Goal: Transaction & Acquisition: Obtain resource

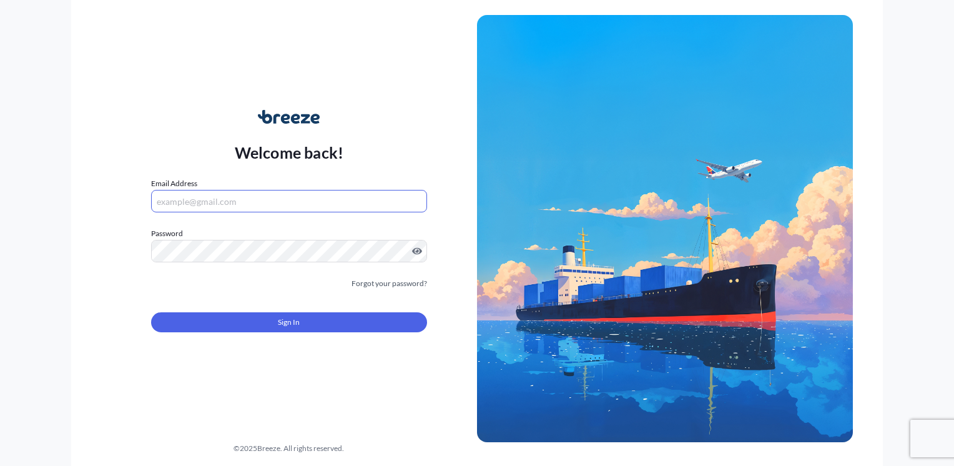
click at [232, 202] on input "Email Address" at bounding box center [289, 201] width 276 height 22
type input "chris@allmed.ie"
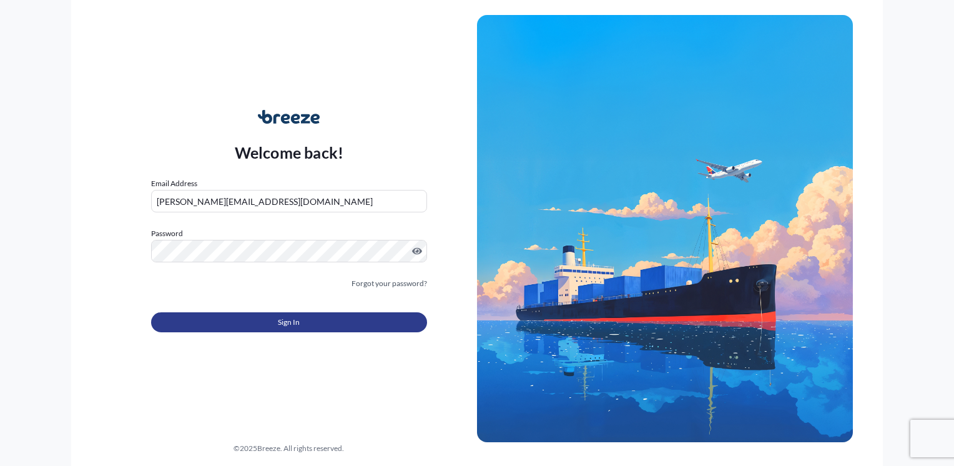
click at [247, 323] on button "Sign In" at bounding box center [289, 322] width 276 height 20
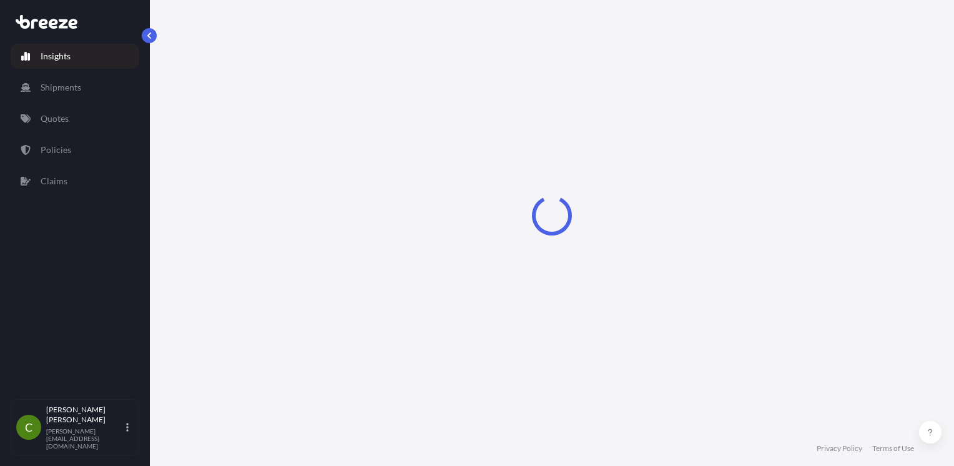
select select "2025"
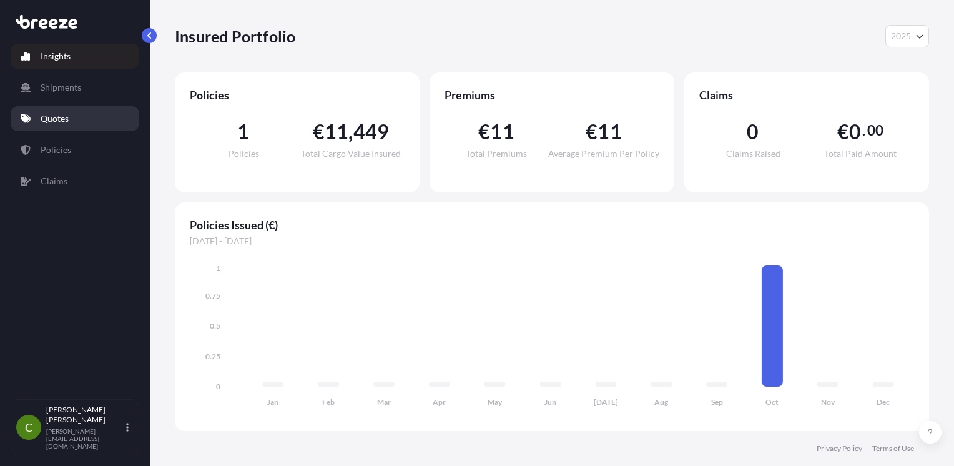
click at [99, 116] on link "Quotes" at bounding box center [75, 118] width 129 height 25
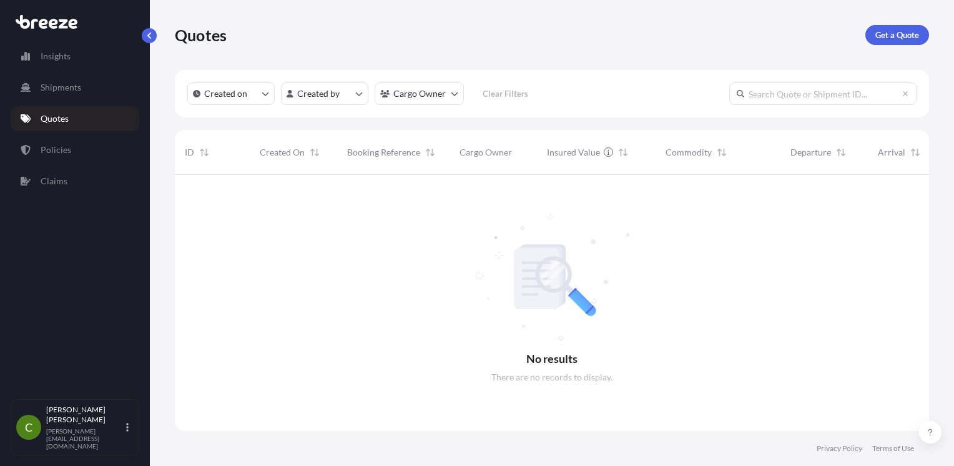
scroll to position [292, 744]
click at [895, 34] on p "Get a Quote" at bounding box center [897, 35] width 44 height 12
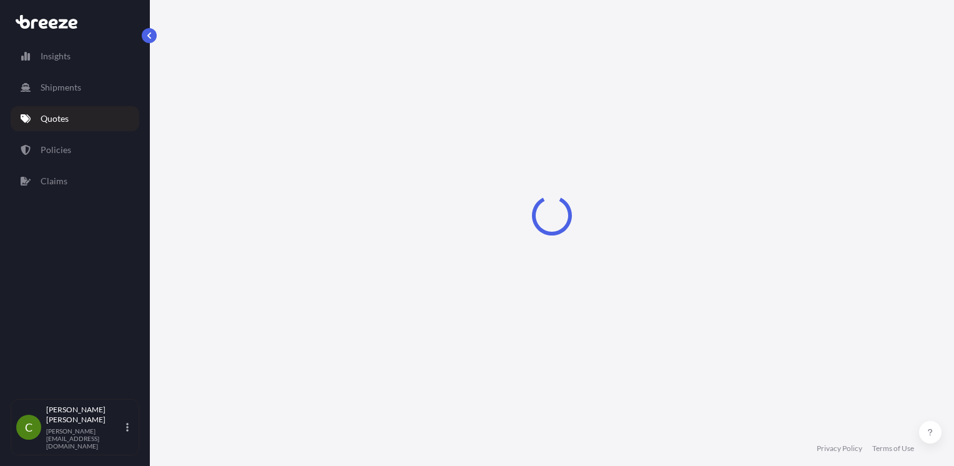
select select "Sea"
select select "1"
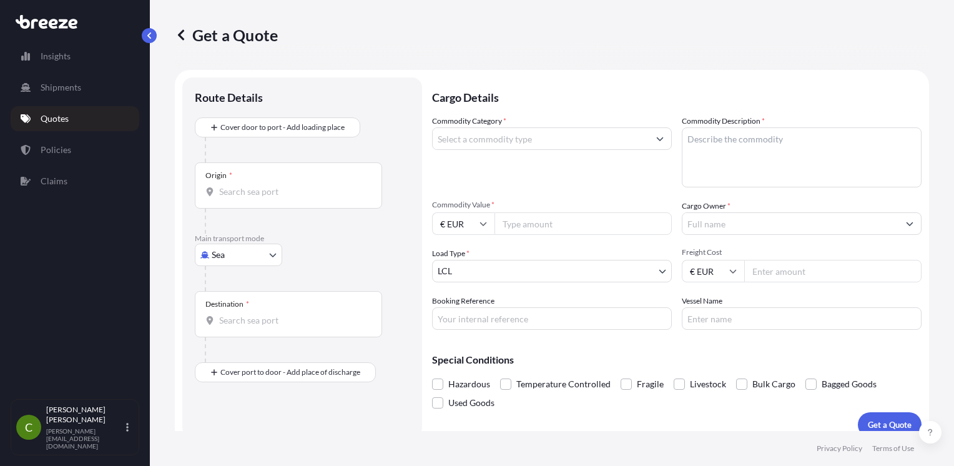
scroll to position [13, 0]
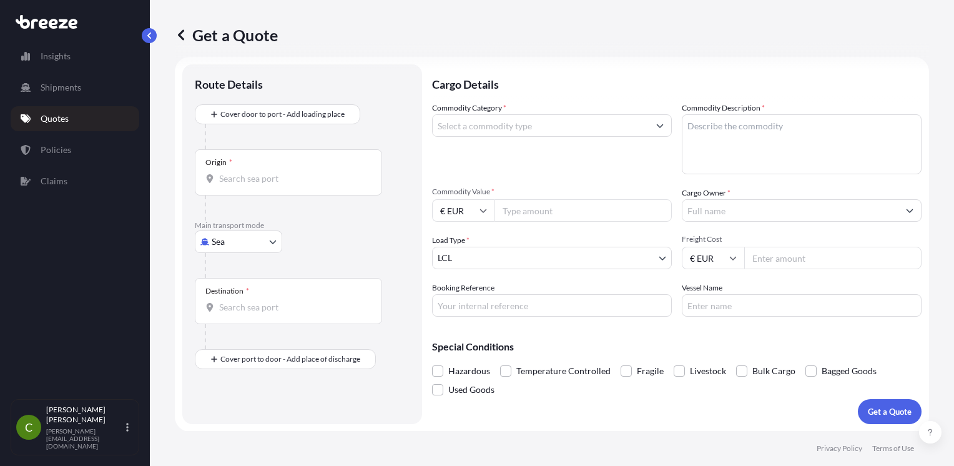
click at [245, 170] on div "Origin *" at bounding box center [288, 172] width 187 height 46
click at [245, 172] on input "Origin *" at bounding box center [292, 178] width 147 height 12
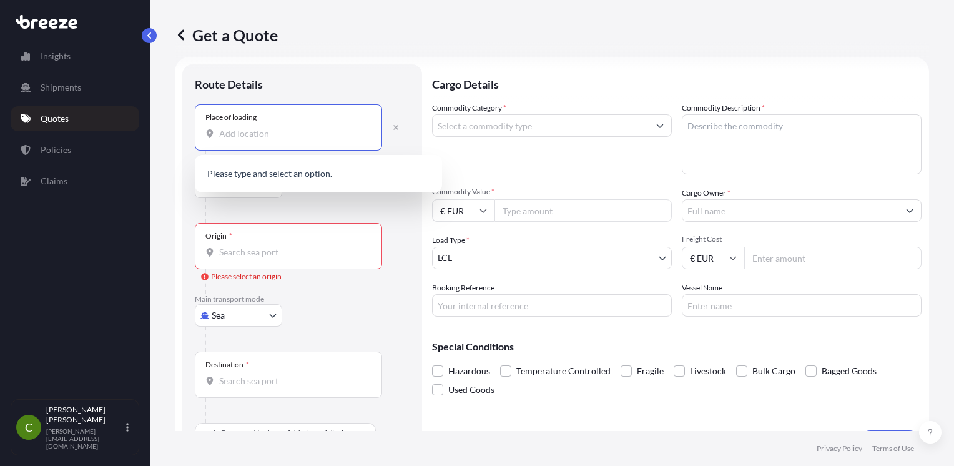
click at [238, 132] on input "Place of loading" at bounding box center [292, 133] width 147 height 12
paste input "NN6 0JE."
click at [248, 181] on span "Baron Avenue, Earls Barton, Northampton NN6 0JE, UK" at bounding box center [310, 175] width 147 height 12
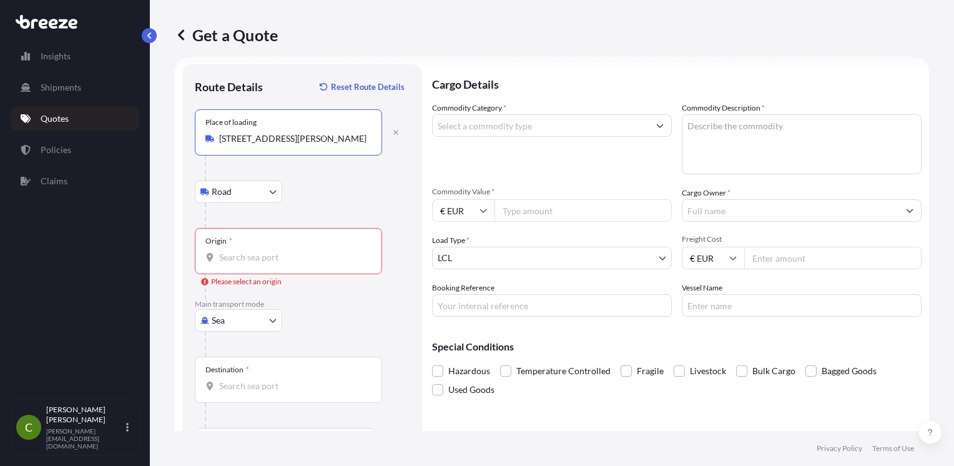
type input "Baron Avenue, Earls Barton, Northampton NN6 0JE, UK"
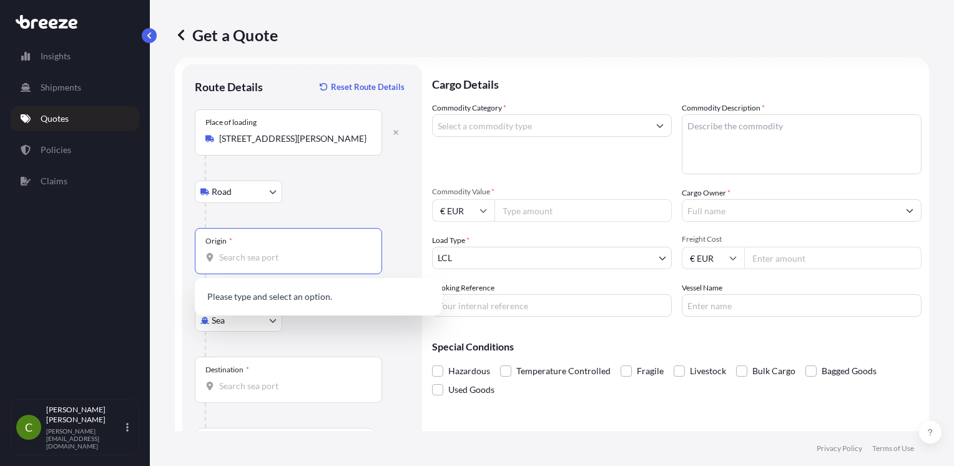
click at [233, 258] on input "Origin * Please select an origin" at bounding box center [292, 257] width 147 height 12
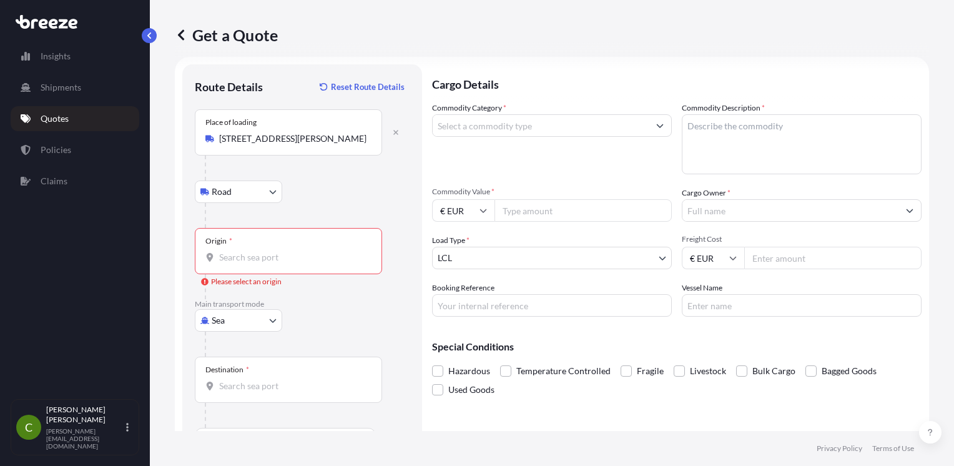
click at [338, 344] on div at bounding box center [307, 343] width 205 height 25
click at [245, 187] on body "1 option available. 0 options available. Insights Shipments Quotes Policies Cla…" at bounding box center [477, 233] width 954 height 466
click at [232, 223] on span "Road" at bounding box center [228, 223] width 20 height 12
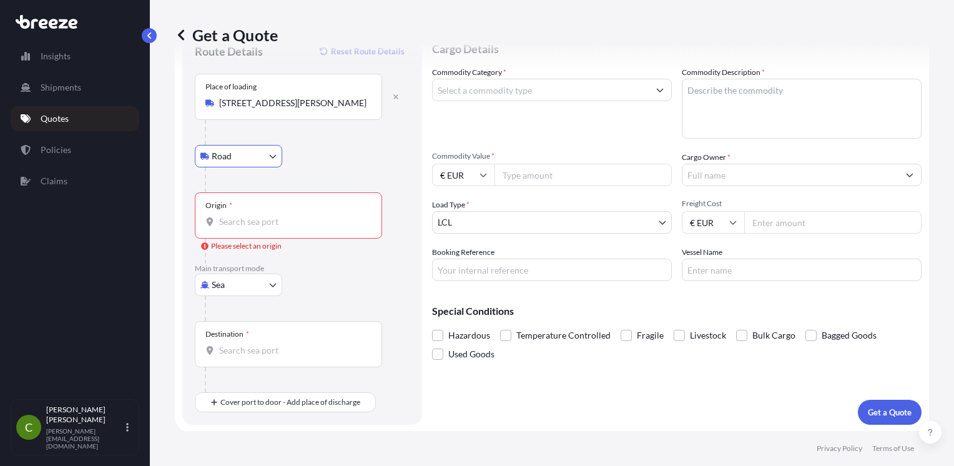
click at [250, 361] on div "Destination *" at bounding box center [288, 344] width 187 height 46
click at [250, 356] on input "Destination *" at bounding box center [292, 350] width 147 height 12
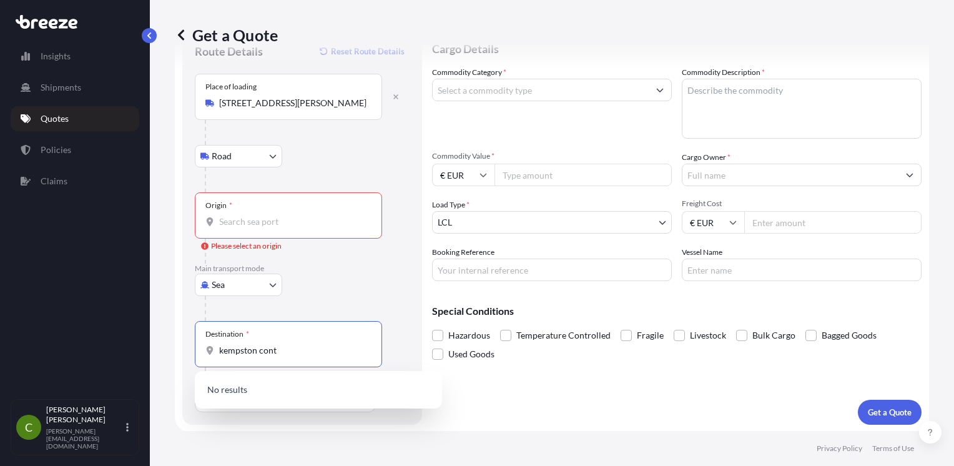
type input "kempston cont"
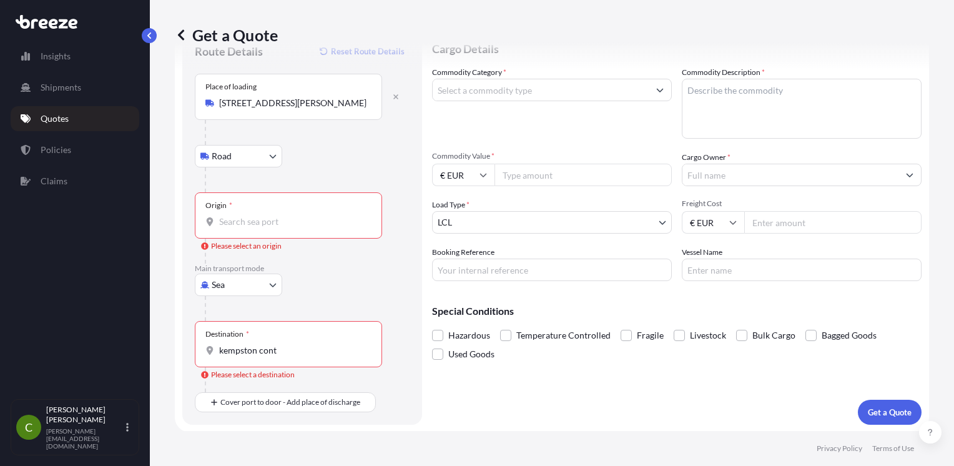
click at [361, 443] on footer "Privacy Policy Terms of Use" at bounding box center [552, 448] width 804 height 35
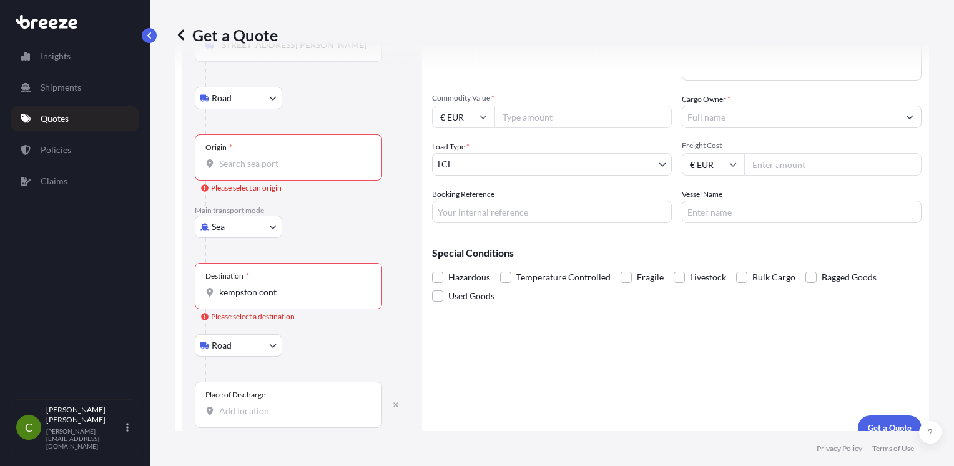
scroll to position [122, 0]
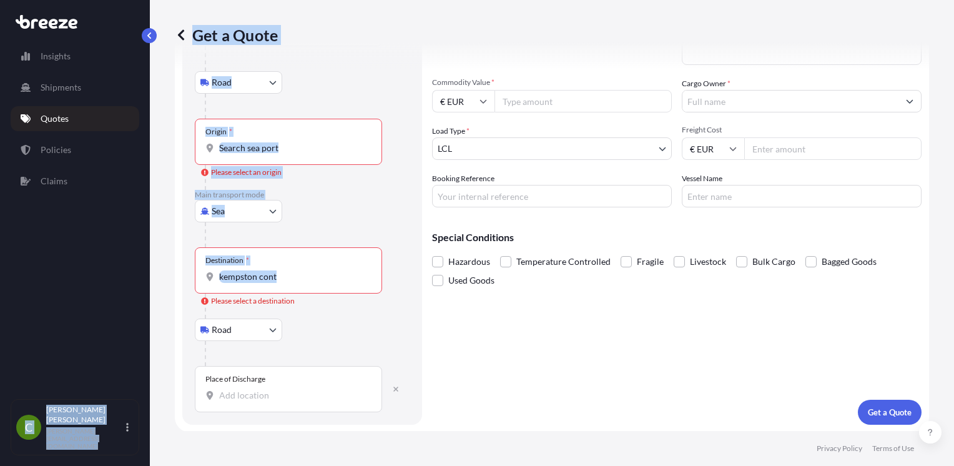
drag, startPoint x: 303, startPoint y: 286, endPoint x: 137, endPoint y: 278, distance: 165.6
click at [137, 278] on div "Insights Shipments Quotes Policies Claims C Chris Russell chris@allmed.ie Get a…" at bounding box center [477, 233] width 954 height 466
click at [294, 282] on div "Destination * kempston cont" at bounding box center [288, 270] width 187 height 46
click at [294, 282] on input "kempston cont" at bounding box center [292, 276] width 147 height 12
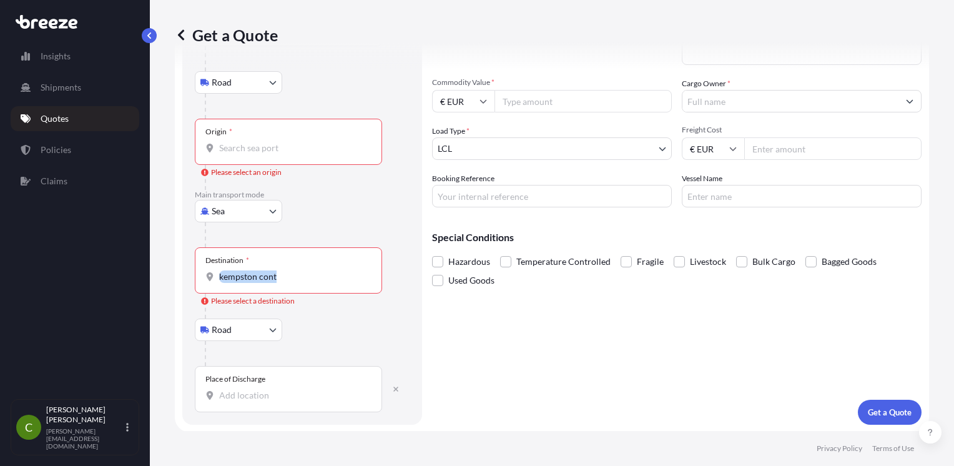
drag, startPoint x: 294, startPoint y: 282, endPoint x: 217, endPoint y: 276, distance: 77.0
click at [217, 276] on div "Destination * kempston cont" at bounding box center [288, 270] width 187 height 46
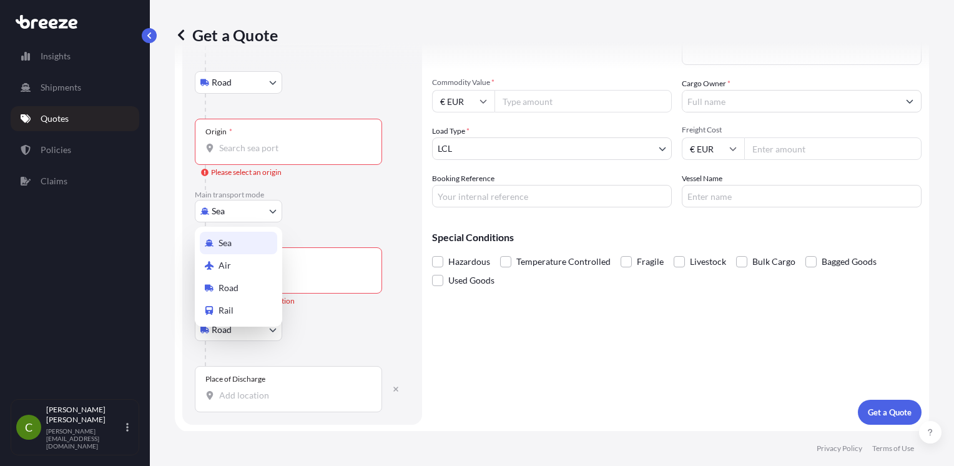
click at [268, 215] on body "0 options available. Insights Shipments Quotes Policies Claims C Chris Russell …" at bounding box center [477, 233] width 954 height 466
click at [250, 291] on div "Road" at bounding box center [238, 288] width 77 height 22
select select "Road"
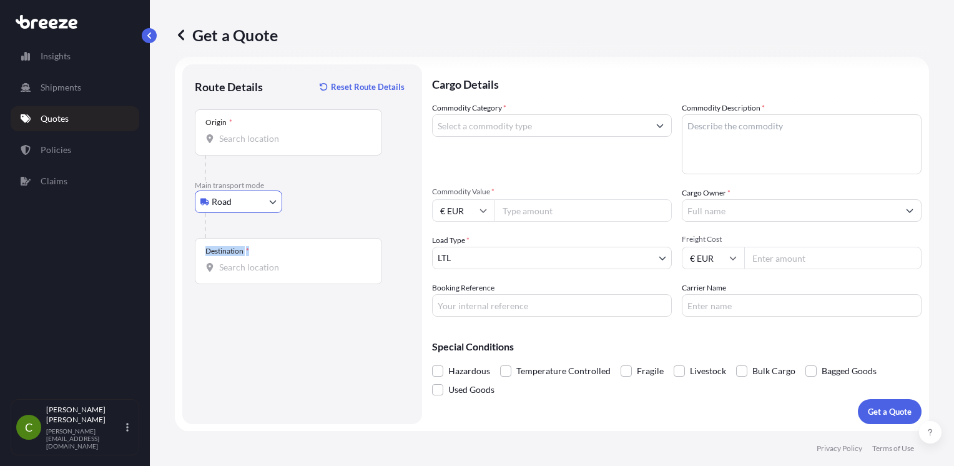
scroll to position [0, 0]
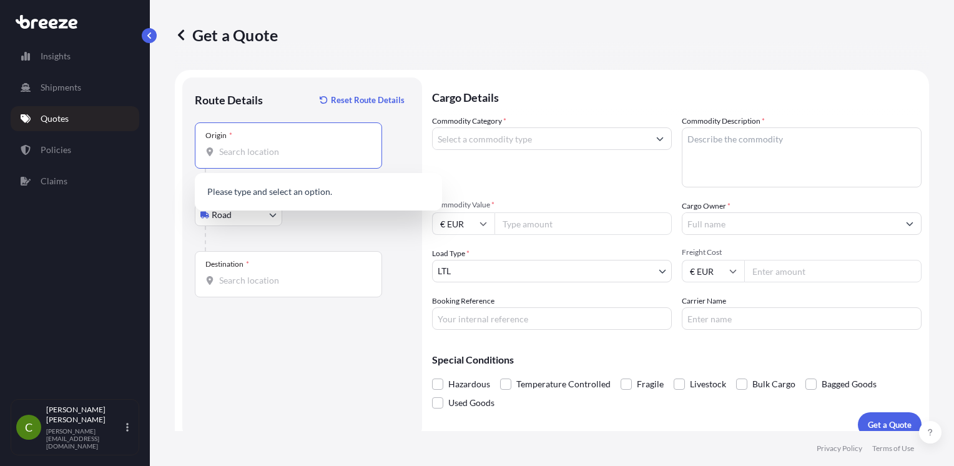
click at [293, 151] on input "Origin *" at bounding box center [292, 151] width 147 height 12
paste input "NN6 0JE."
click at [287, 179] on div "Baron Avenue, Earls Barton, Northampton NN6 0JE, UK" at bounding box center [318, 193] width 237 height 30
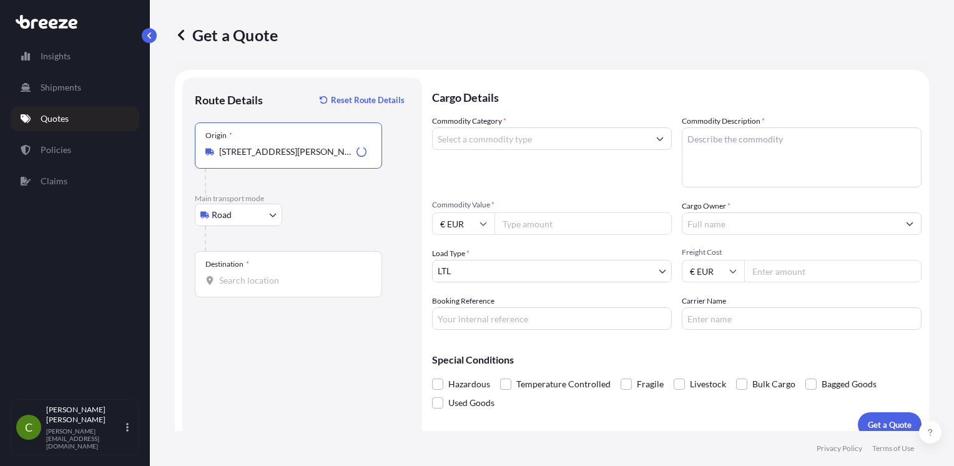
type input "Baron Avenue, Earls Barton, Northampton NN6 0JE, UK"
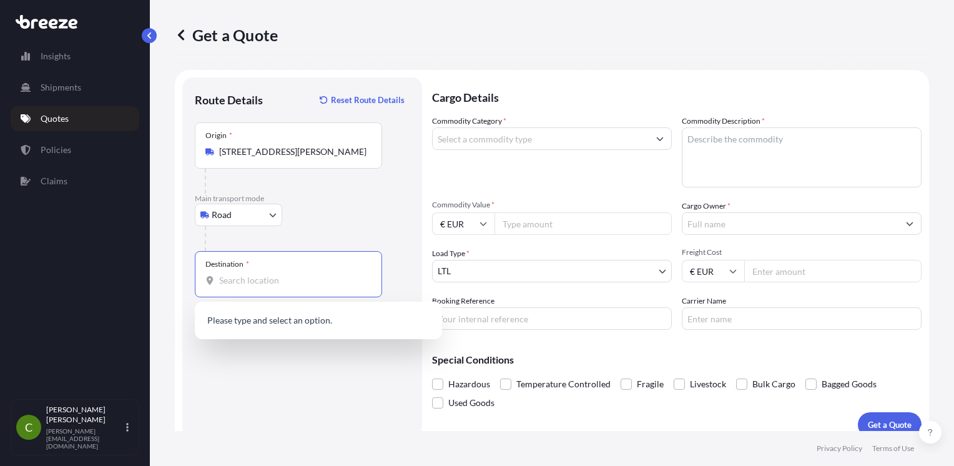
click at [261, 283] on input "Destination *" at bounding box center [292, 280] width 147 height 12
type input "k"
click at [270, 291] on div "Destination *" at bounding box center [288, 274] width 187 height 46
click at [270, 287] on input "Destination * Please select a destination" at bounding box center [292, 280] width 147 height 12
paste input "NN6 0JE."
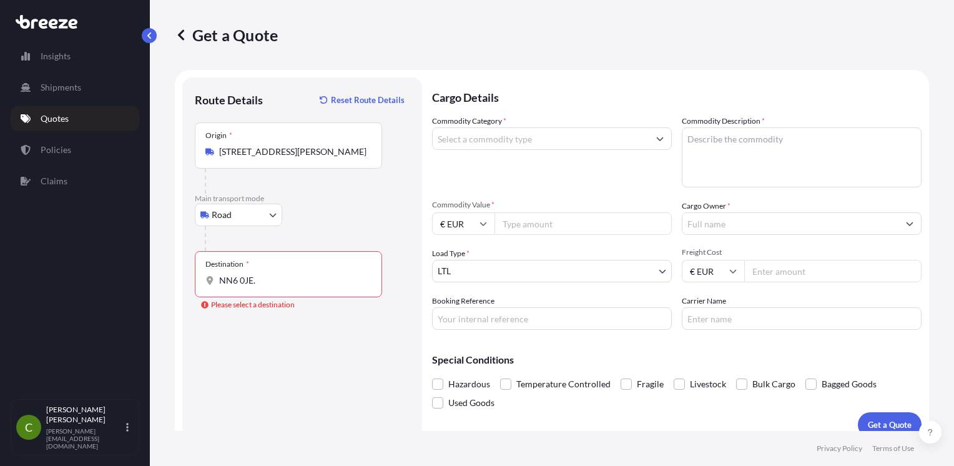
click at [270, 291] on div "Destination * NN6 0JE." at bounding box center [288, 274] width 187 height 46
click at [270, 287] on input "NN6 0JE." at bounding box center [292, 280] width 147 height 12
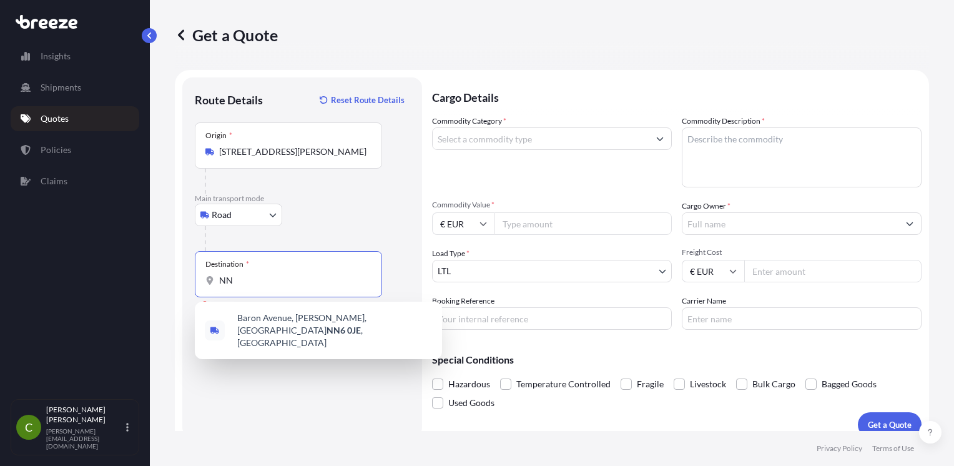
type input "N"
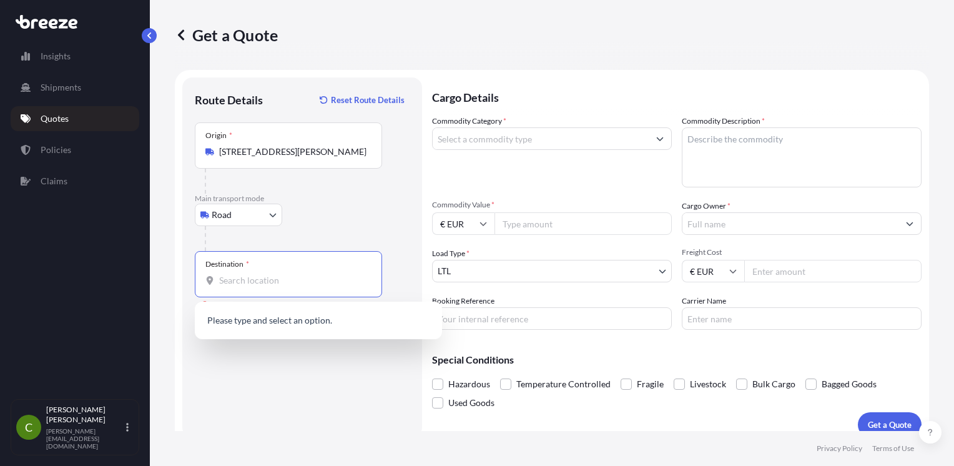
paste input "A91 Y6FH"
click at [269, 323] on span "[STREET_ADDRESS]" at bounding box center [276, 321] width 78 height 12
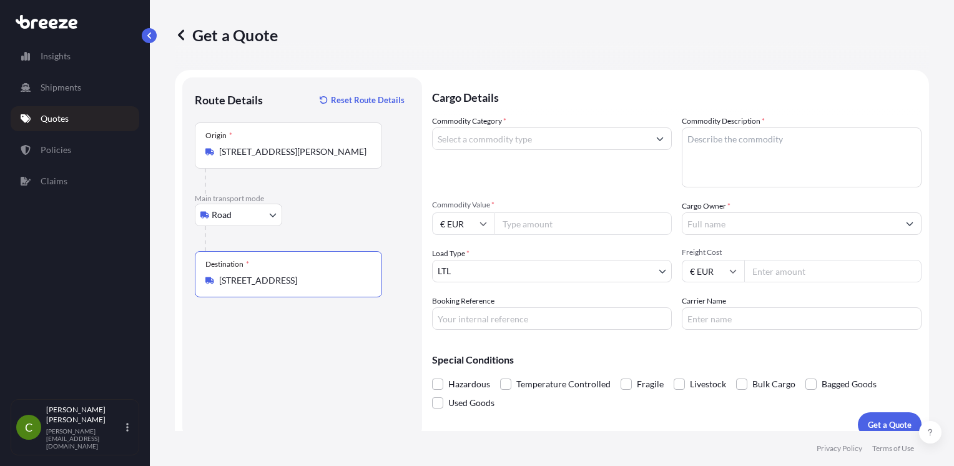
type input "[STREET_ADDRESS]"
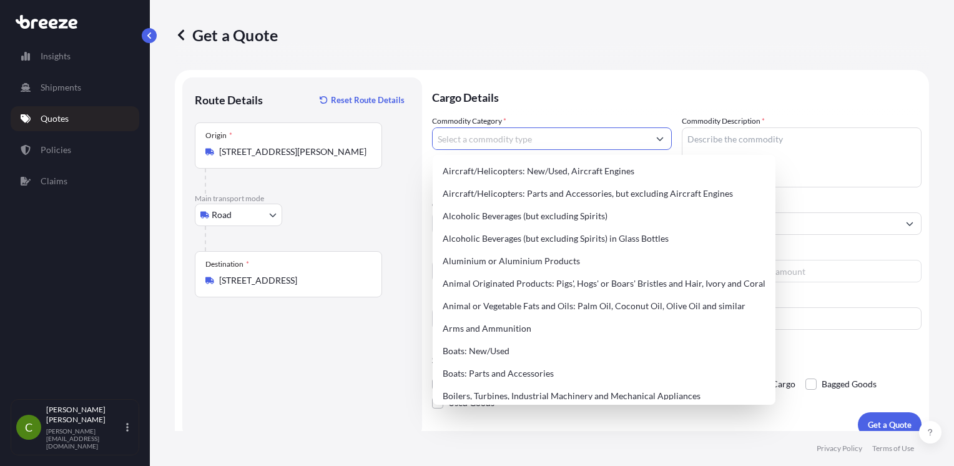
click at [556, 141] on input "Commodity Category *" at bounding box center [541, 138] width 216 height 22
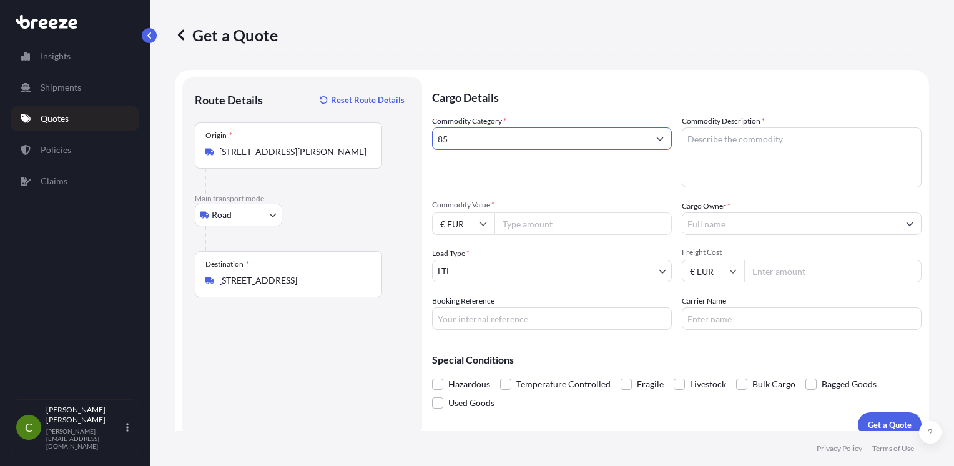
type input "8"
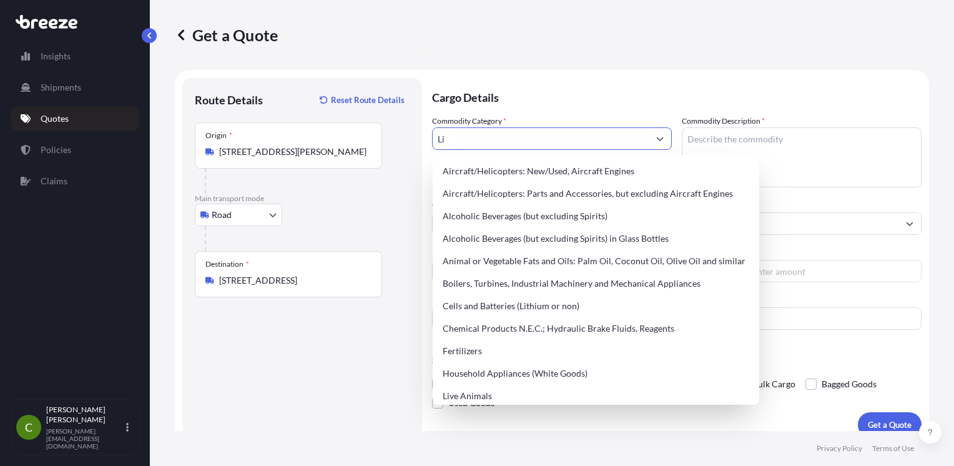
type input "L"
type input "l"
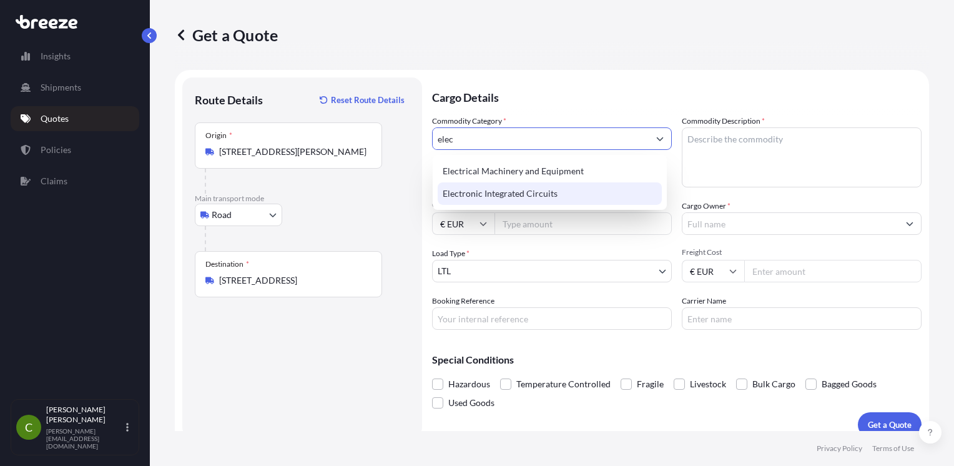
click at [547, 184] on div "Electronic Integrated Circuits" at bounding box center [550, 193] width 224 height 22
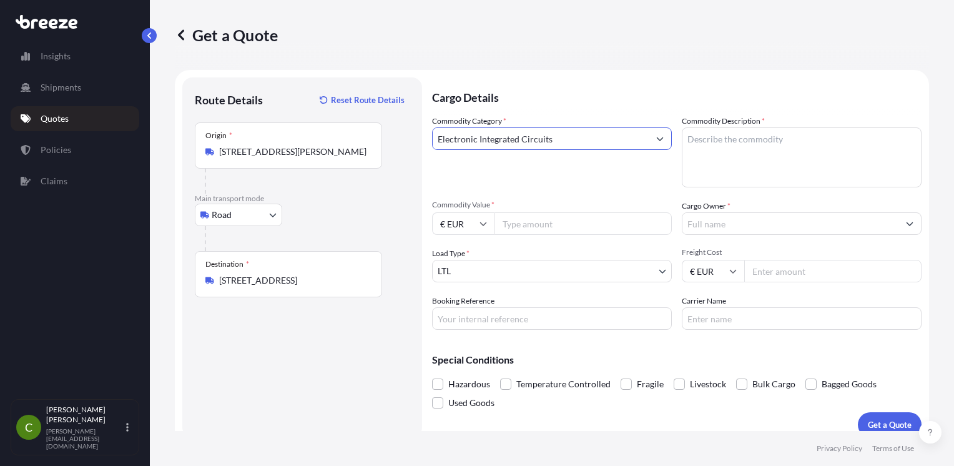
type input "Electronic Integrated Circuits"
click at [721, 142] on textarea "Commodity Description *" at bounding box center [802, 157] width 240 height 60
type textarea "[PERSON_NAME] 2 LED 1450MM 7050LM 850 IP66 RCR AW3H 42W"
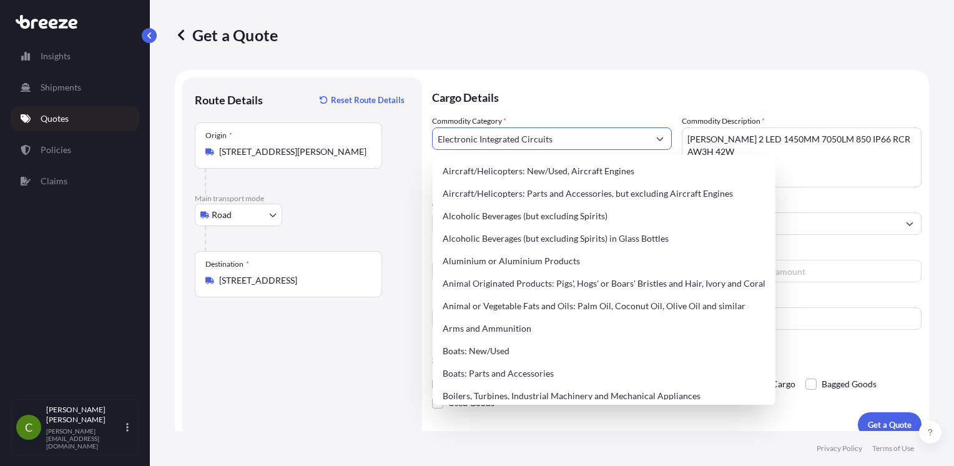
click at [451, 135] on input "Electronic Integrated Circuits" at bounding box center [541, 138] width 216 height 22
type input "s"
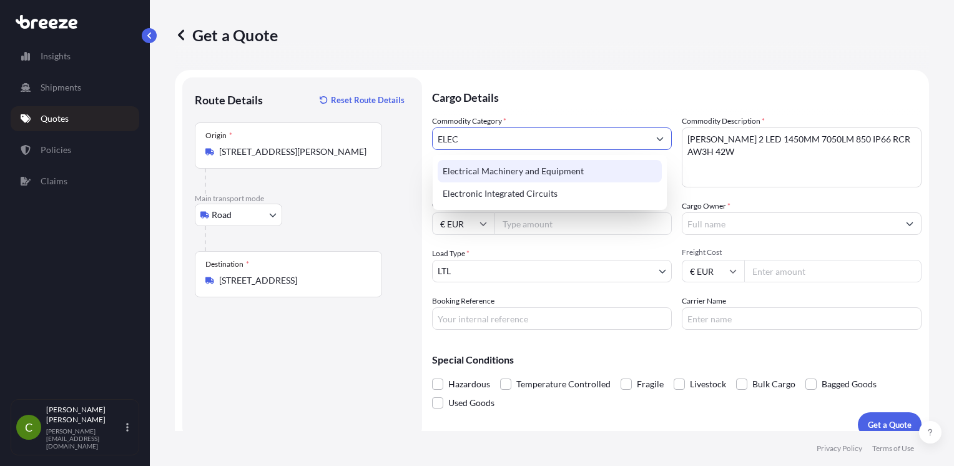
click at [481, 180] on div "Electrical Machinery and Equipment" at bounding box center [550, 171] width 224 height 22
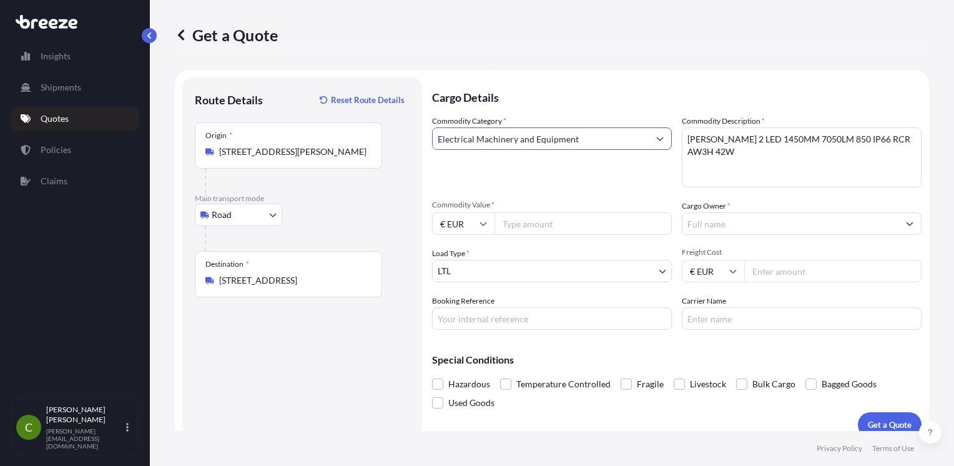
type input "Electrical Machinery and Equipment"
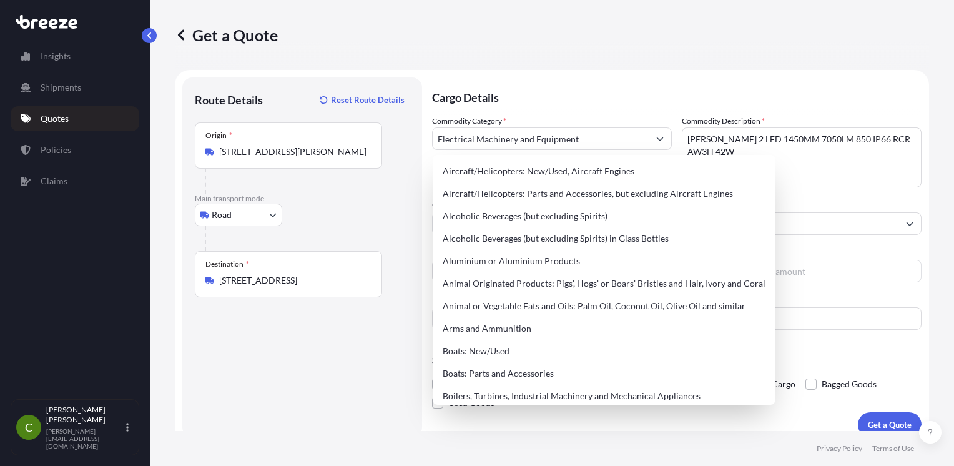
click at [401, 141] on div "Origin * Baron Avenue, Earls Barton, Northampton NN6 0JE, UK" at bounding box center [302, 157] width 215 height 71
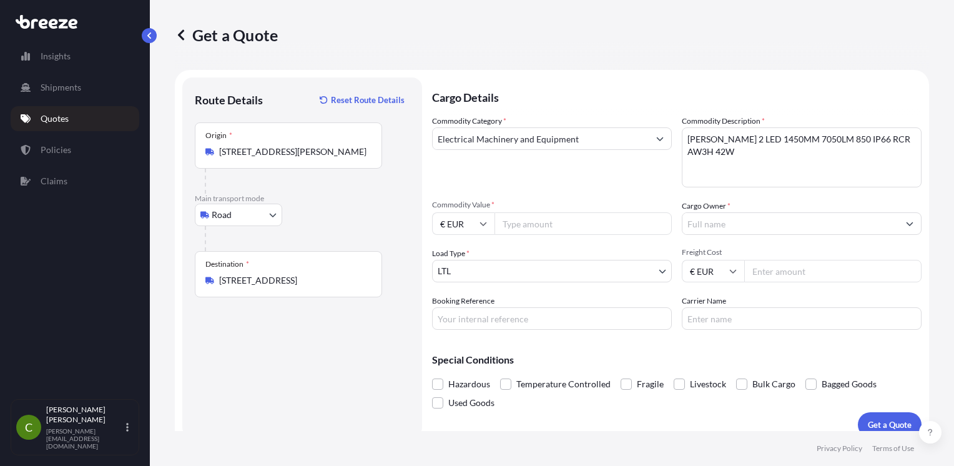
click at [539, 226] on input "Commodity Value *" at bounding box center [582, 223] width 177 height 22
type input "1434.84"
click at [692, 224] on input "Cargo Owner *" at bounding box center [790, 223] width 216 height 22
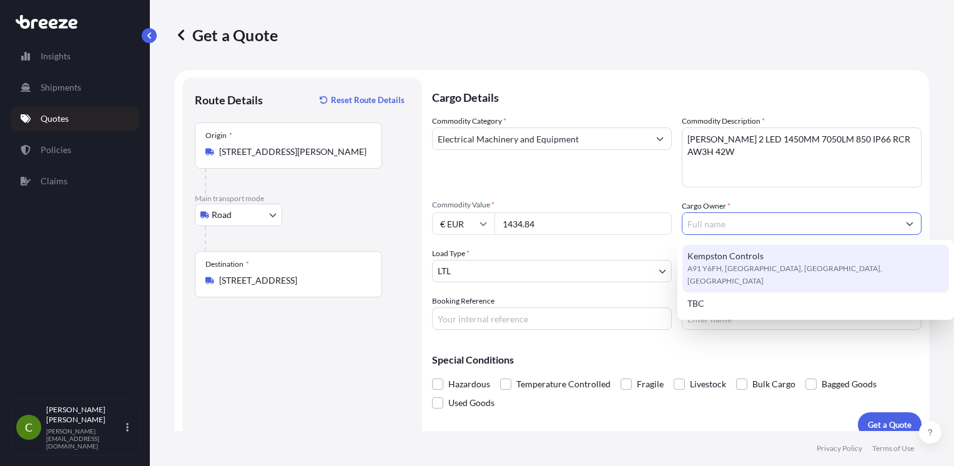
click at [700, 255] on span "Kempston Controls" at bounding box center [725, 256] width 76 height 12
type input "Kempston Controls"
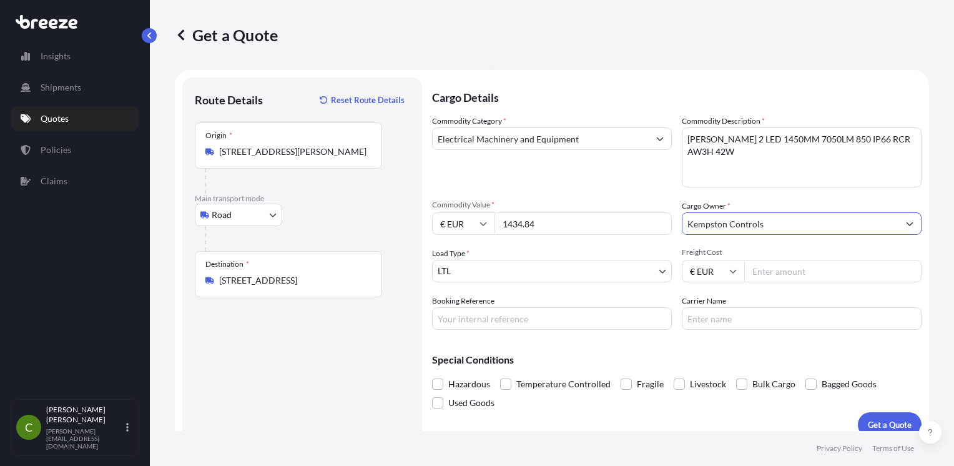
scroll to position [13, 0]
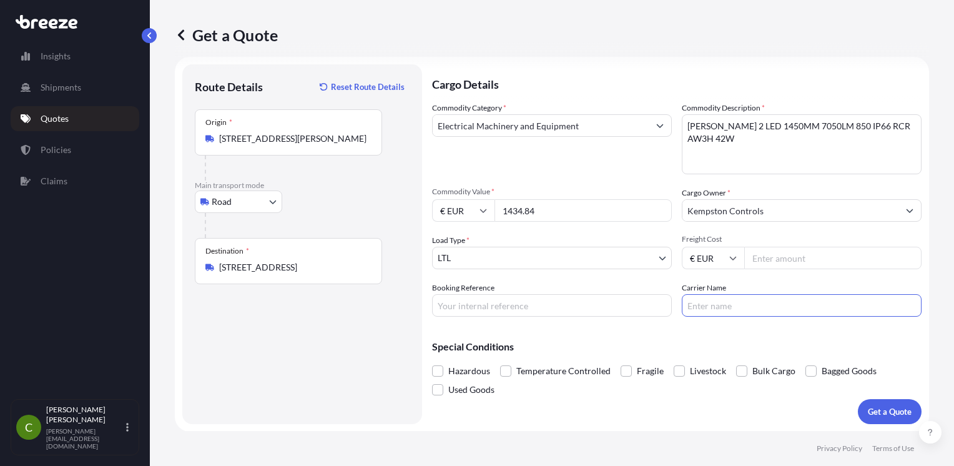
click at [699, 299] on input "Carrier Name" at bounding box center [802, 305] width 240 height 22
type input "Allmed - Road - Sea - Logistics"
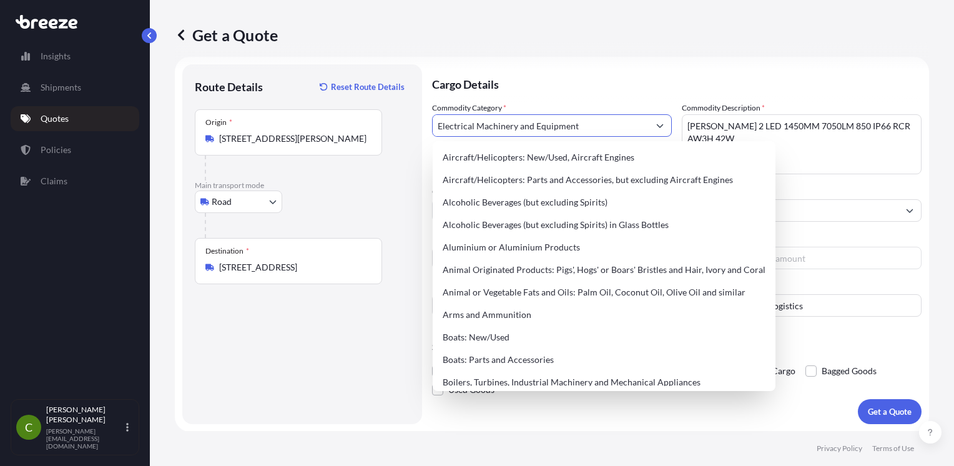
click at [579, 133] on input "Electrical Machinery and Equipment" at bounding box center [541, 125] width 216 height 22
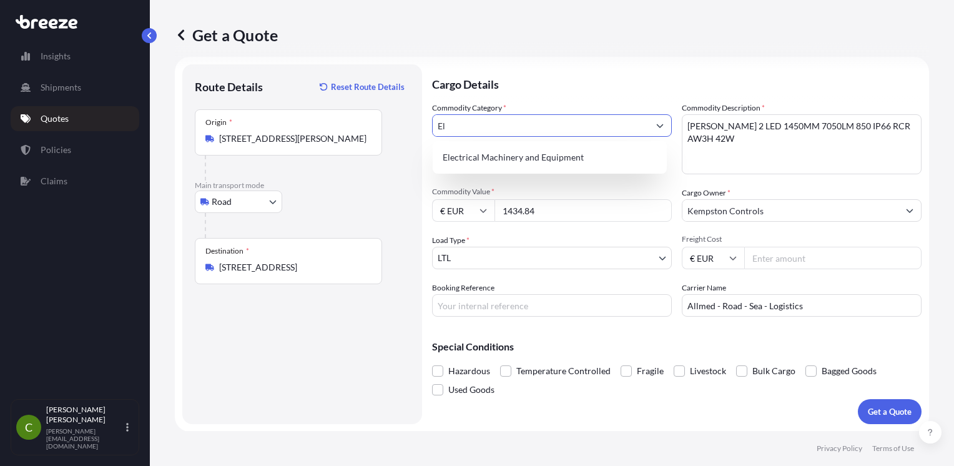
type input "E"
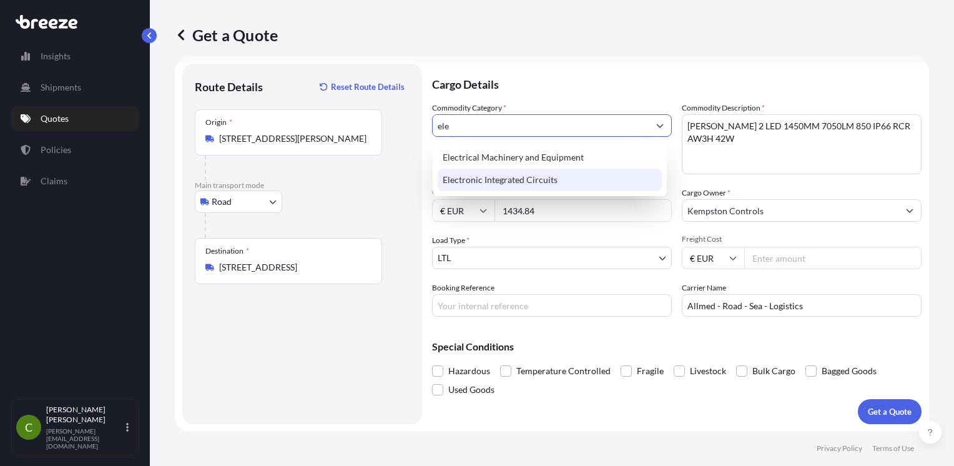
click at [564, 175] on div "Electronic Integrated Circuits" at bounding box center [550, 180] width 224 height 22
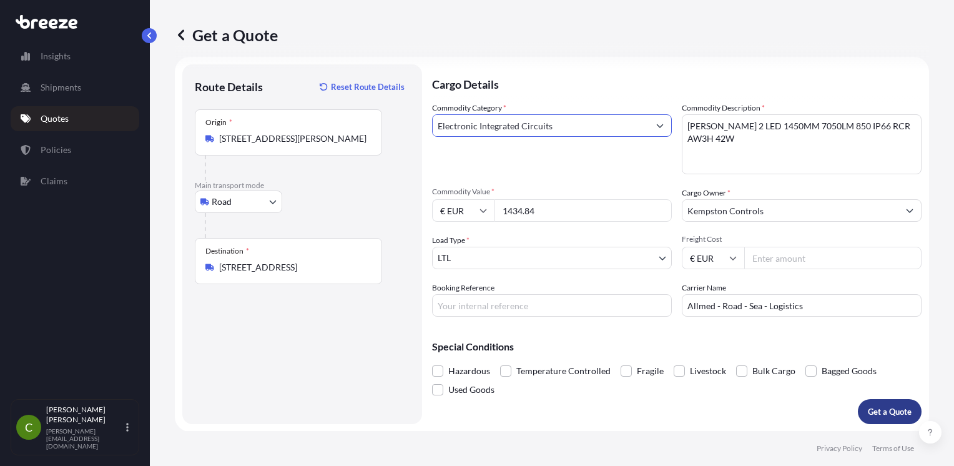
type input "Electronic Integrated Circuits"
click at [869, 412] on p "Get a Quote" at bounding box center [890, 411] width 44 height 12
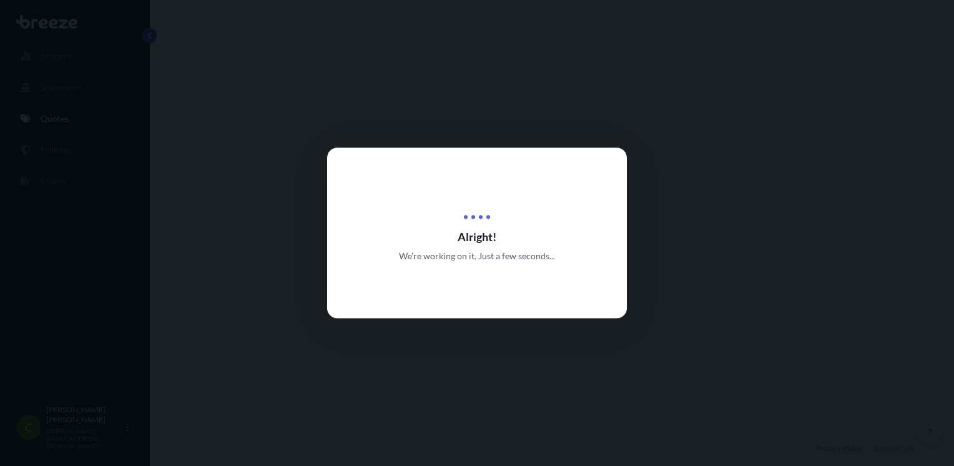
select select "Road"
select select "1"
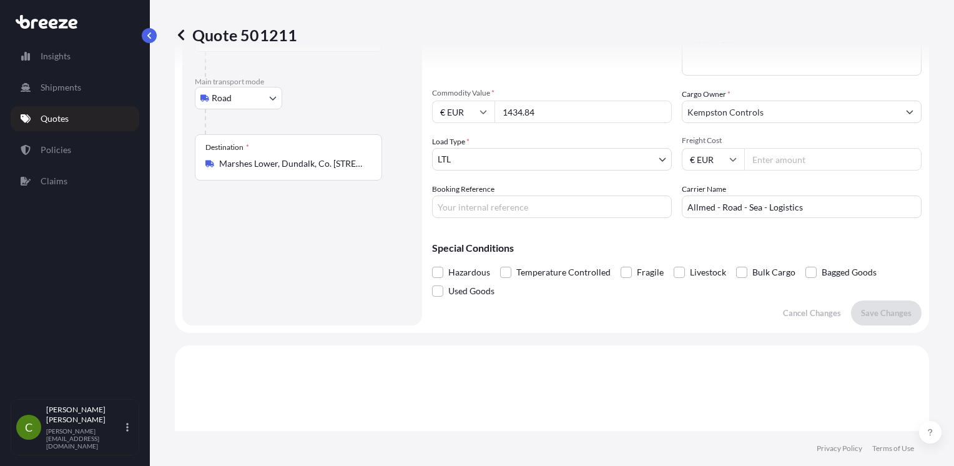
scroll to position [111, 0]
click at [642, 275] on span "Fragile" at bounding box center [650, 272] width 27 height 19
click at [621, 263] on input "Fragile" at bounding box center [621, 263] width 0 height 0
click at [626, 271] on span at bounding box center [626, 272] width 11 height 11
click at [621, 263] on input "Fragile" at bounding box center [621, 263] width 0 height 0
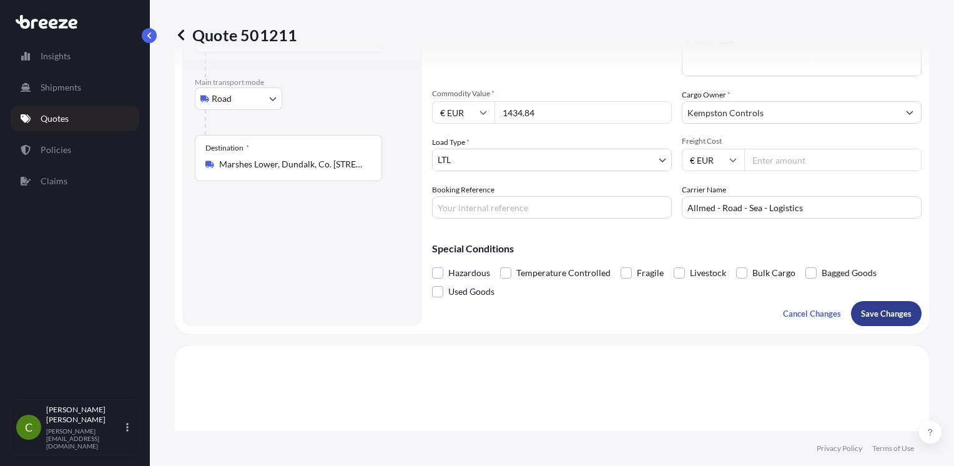
click at [874, 311] on p "Save Changes" at bounding box center [886, 313] width 51 height 12
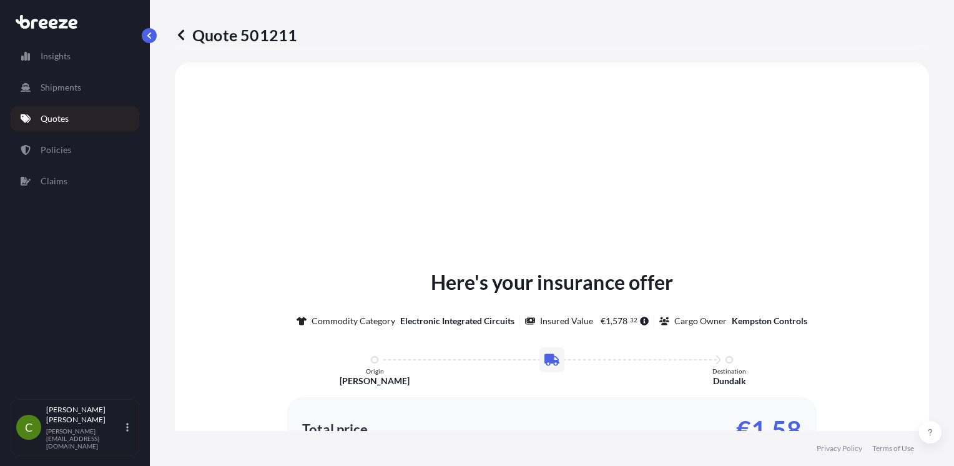
select select "Road"
select select "1"
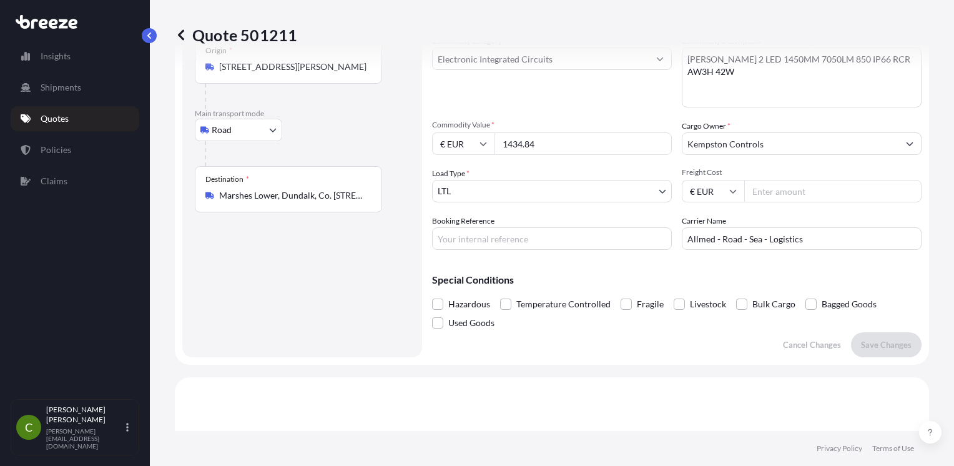
scroll to position [0, 0]
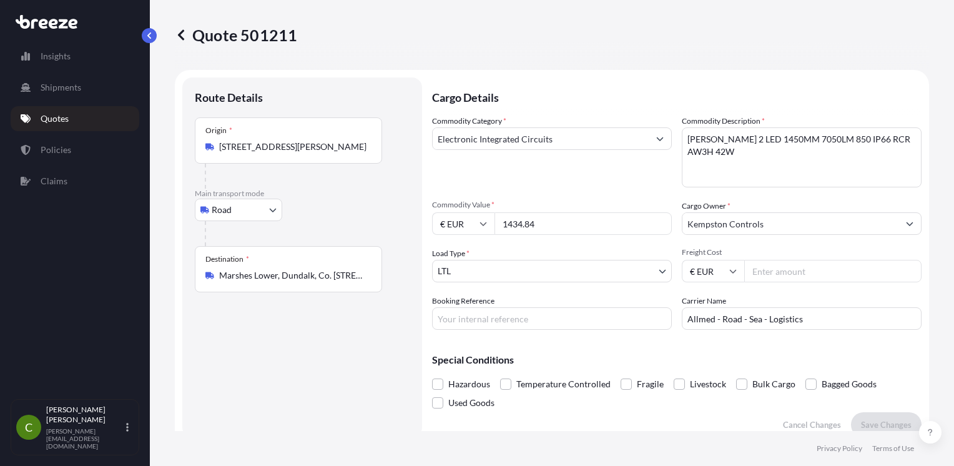
click at [759, 272] on input "Freight Cost" at bounding box center [832, 271] width 177 height 22
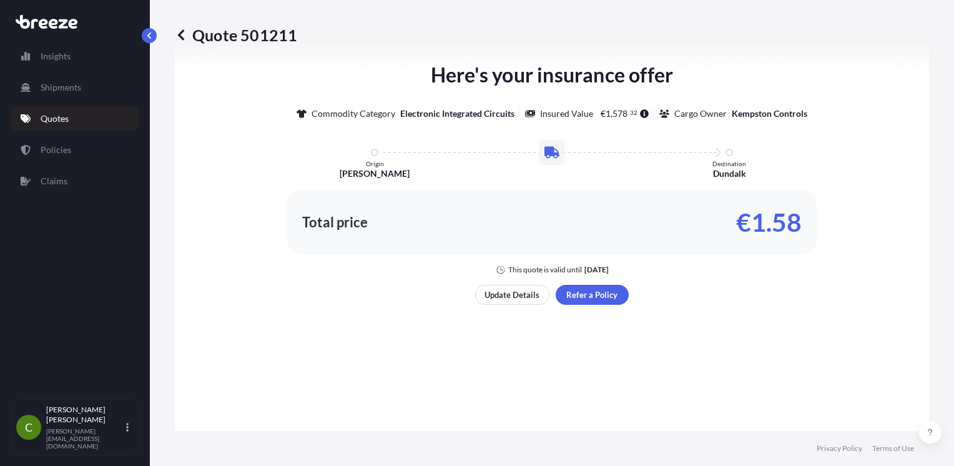
scroll to position [604, 0]
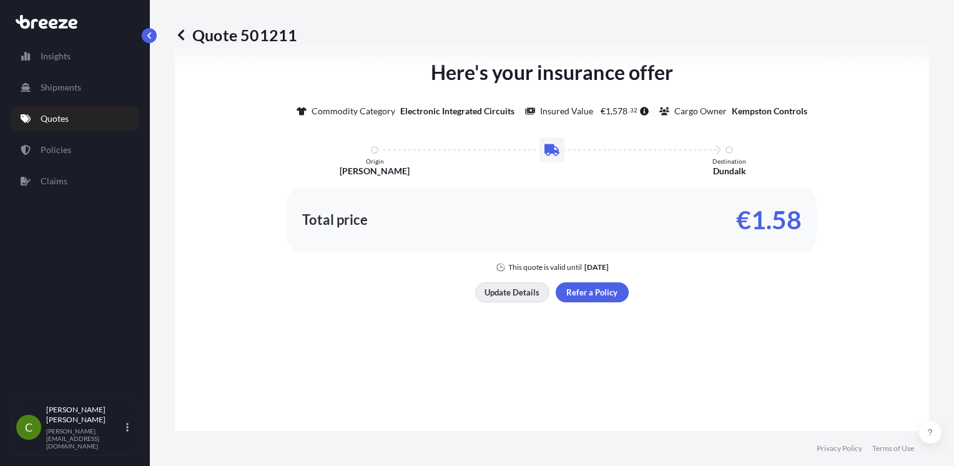
click at [499, 288] on p "Update Details" at bounding box center [511, 292] width 55 height 12
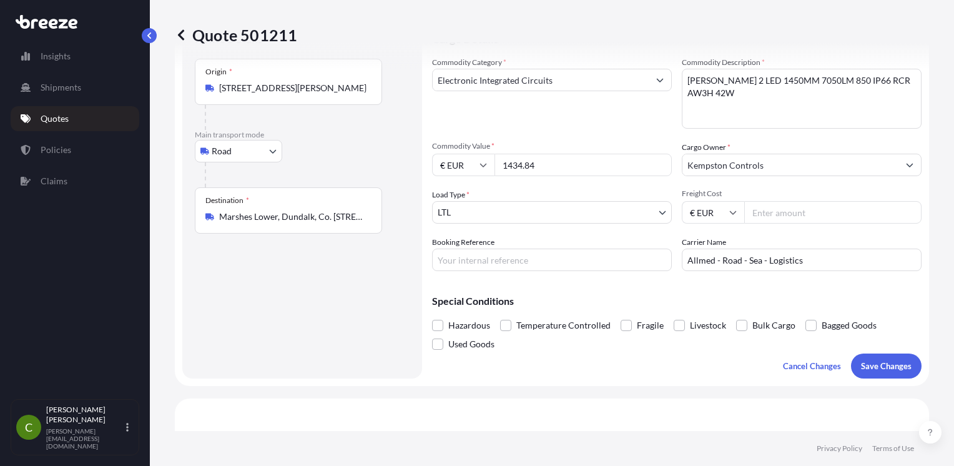
scroll to position [20, 0]
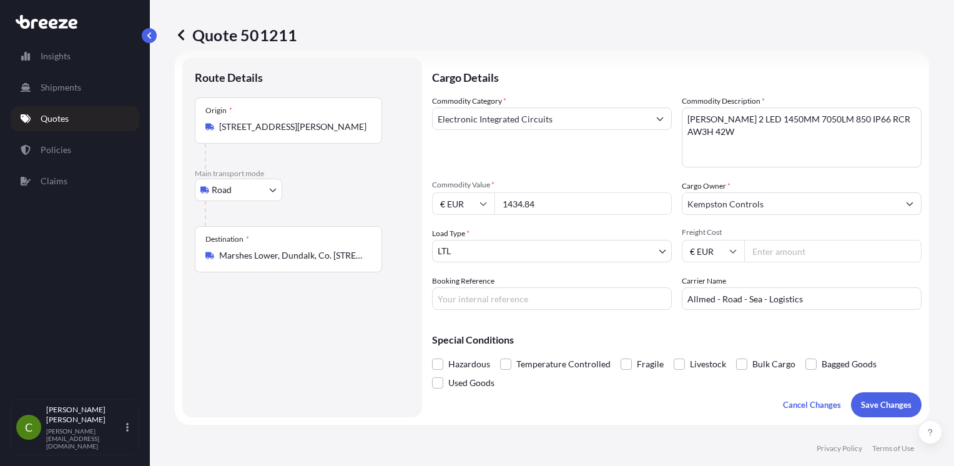
click at [766, 248] on input "Freight Cost" at bounding box center [832, 251] width 177 height 22
type input "305.90"
click at [861, 396] on button "Save Changes" at bounding box center [886, 404] width 71 height 25
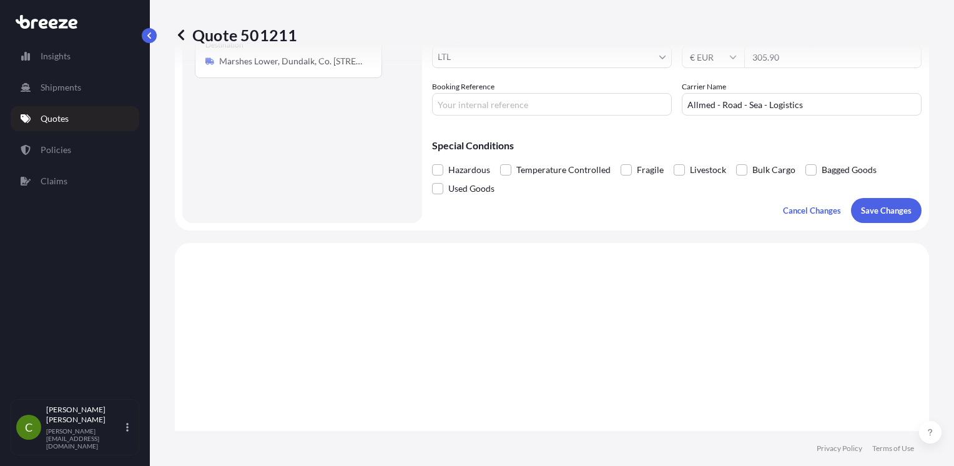
scroll to position [395, 0]
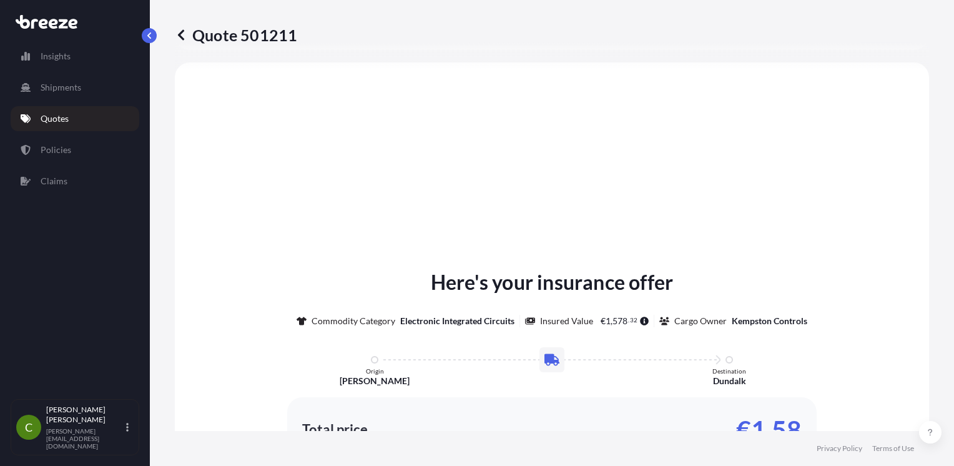
select select "Road"
select select "1"
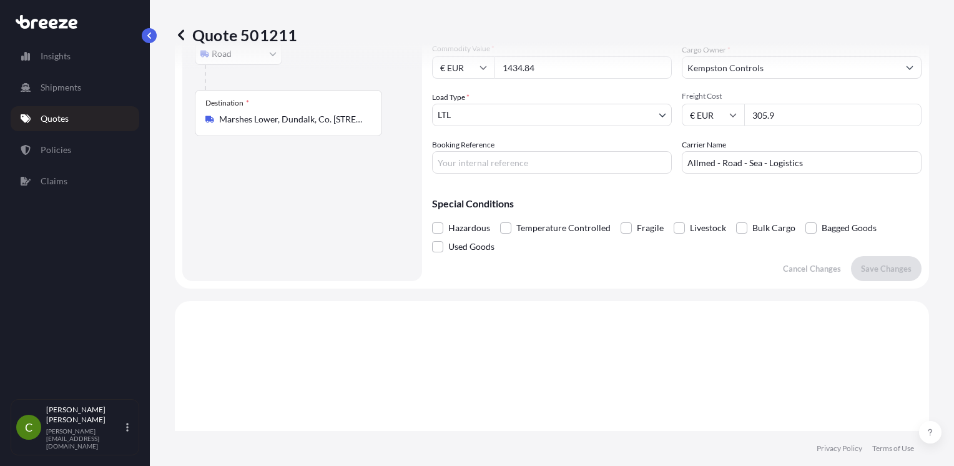
scroll to position [149, 0]
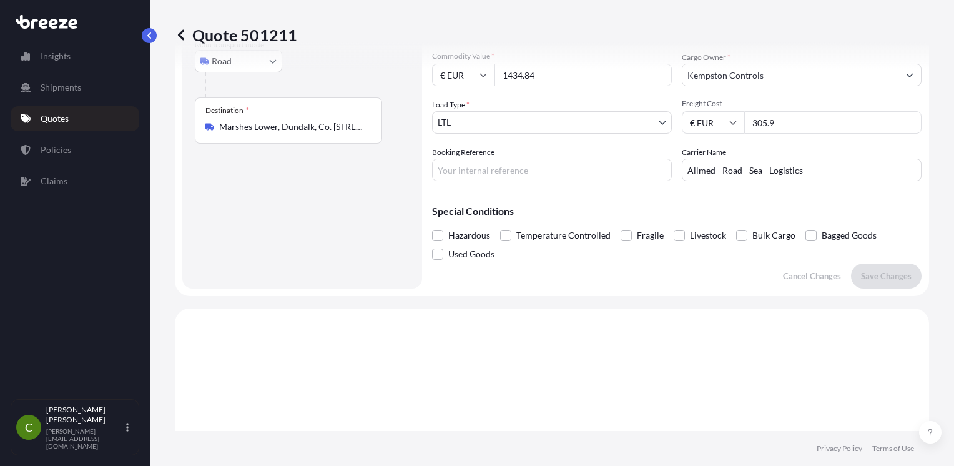
drag, startPoint x: 790, startPoint y: 124, endPoint x: 684, endPoint y: 119, distance: 106.2
click at [684, 119] on div "€ EUR 305.9" at bounding box center [802, 122] width 240 height 22
type input "314.74"
click at [870, 285] on button "Save Changes" at bounding box center [886, 275] width 71 height 25
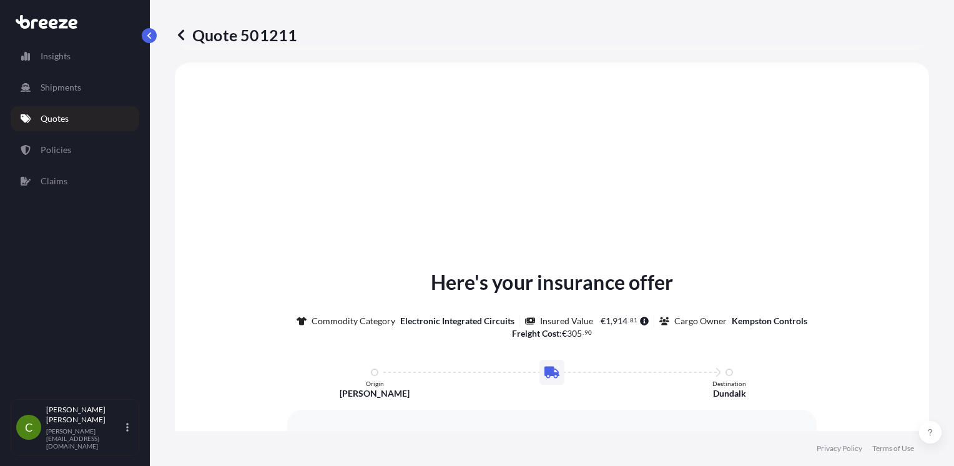
select select "Road"
select select "1"
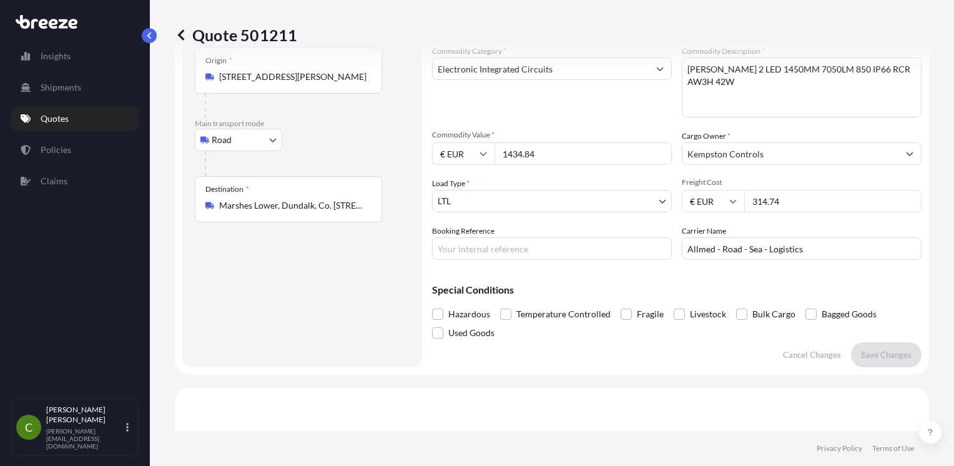
scroll to position [0, 0]
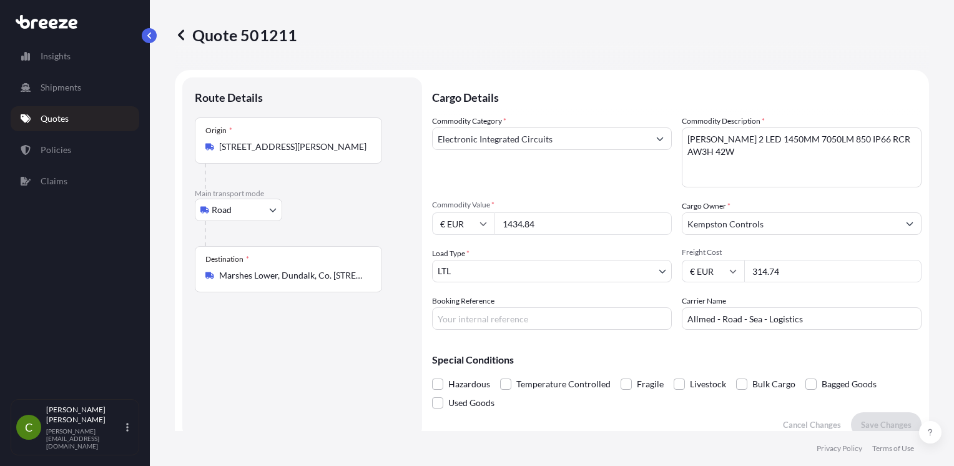
click at [107, 124] on link "Quotes" at bounding box center [75, 118] width 129 height 25
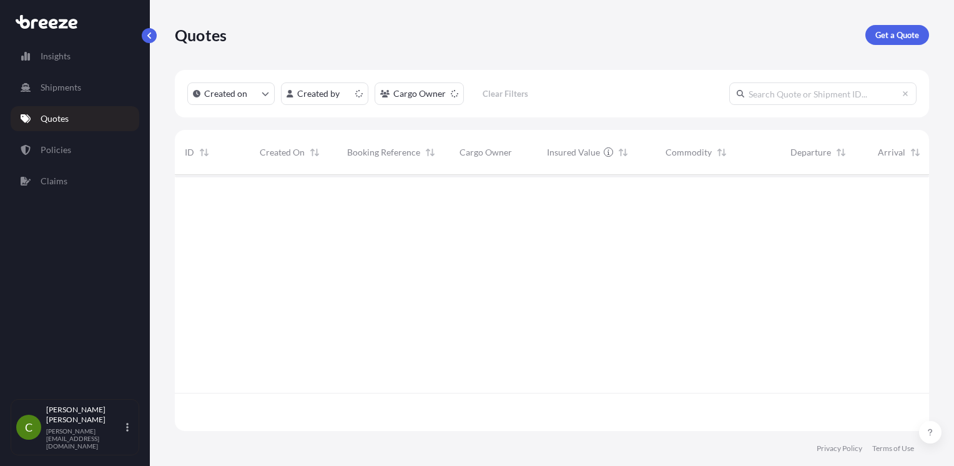
scroll to position [253, 744]
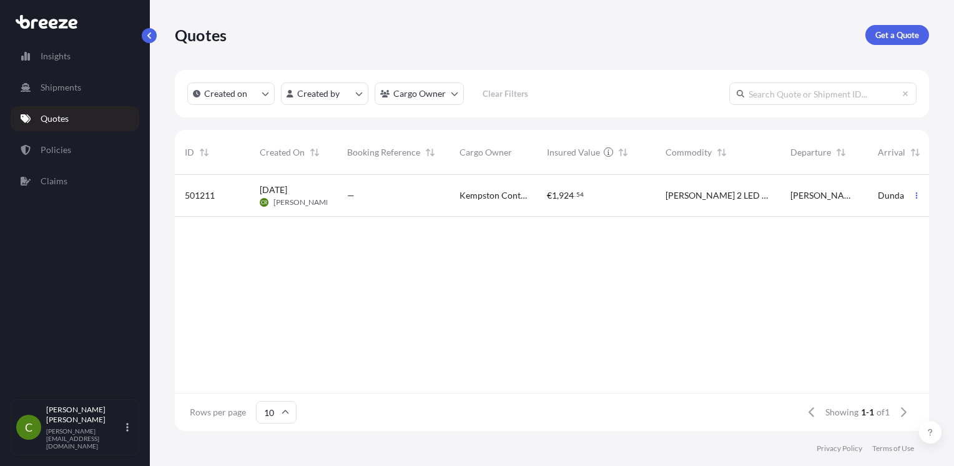
click at [268, 187] on span "[DATE]" at bounding box center [273, 190] width 27 height 12
select select "Road"
select select "1"
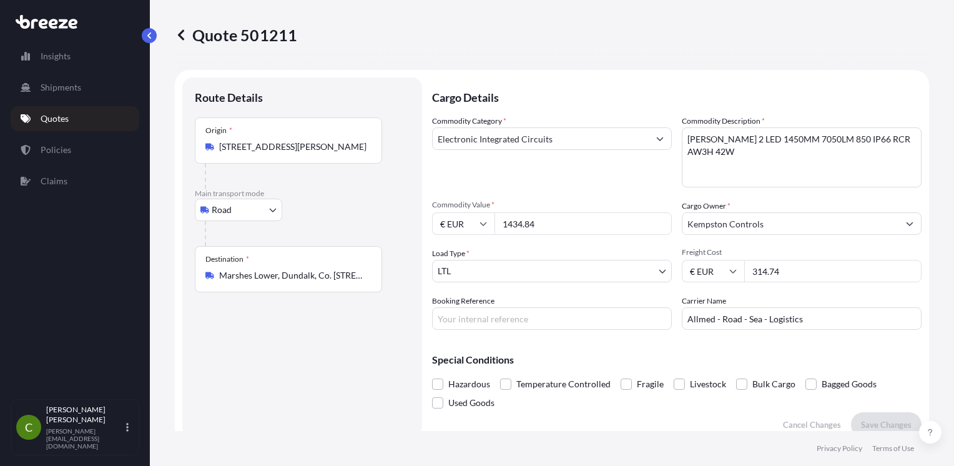
click at [104, 119] on link "Quotes" at bounding box center [75, 118] width 129 height 25
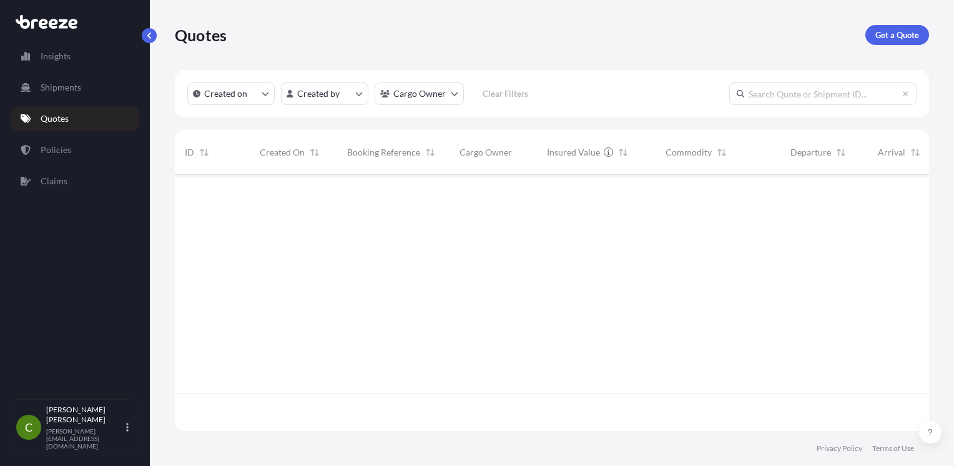
scroll to position [253, 744]
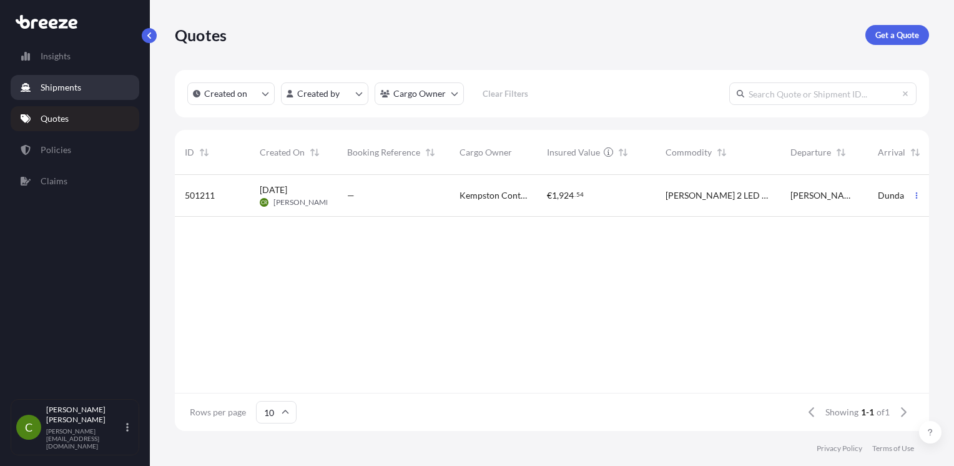
click at [82, 81] on link "Shipments" at bounding box center [75, 87] width 129 height 25
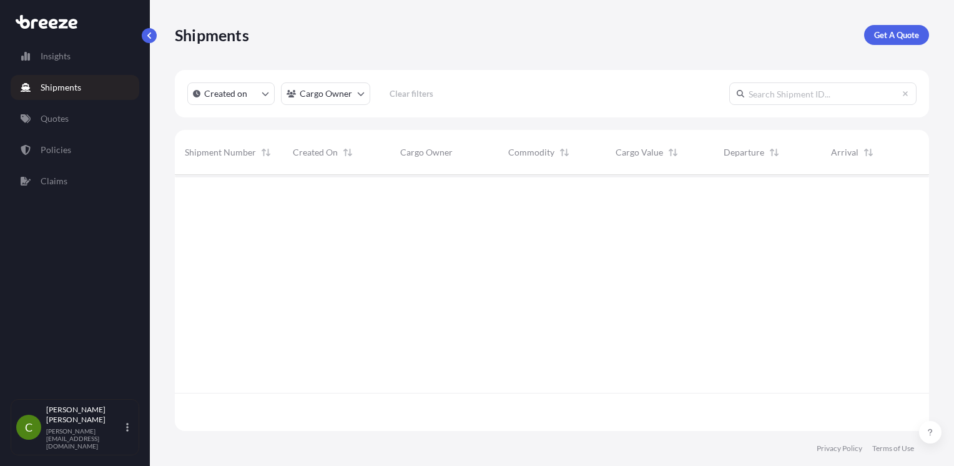
scroll to position [292, 744]
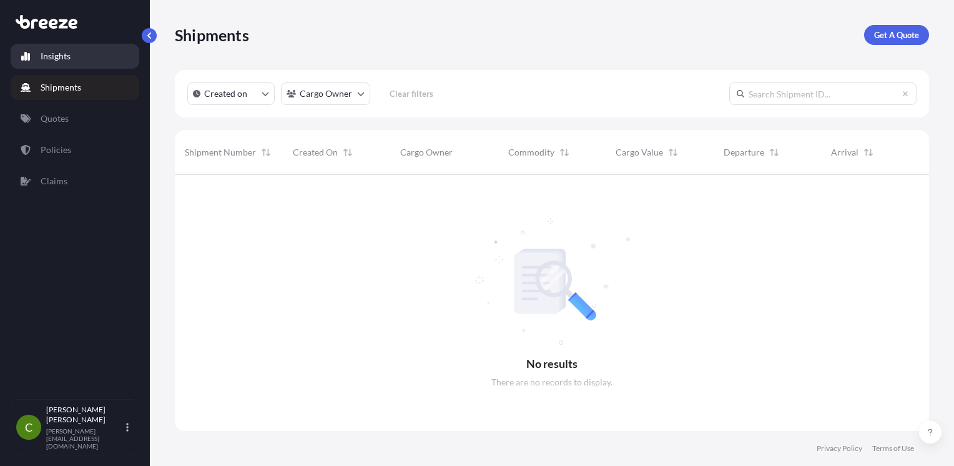
click at [84, 49] on link "Insights" at bounding box center [75, 56] width 129 height 25
select select "2025"
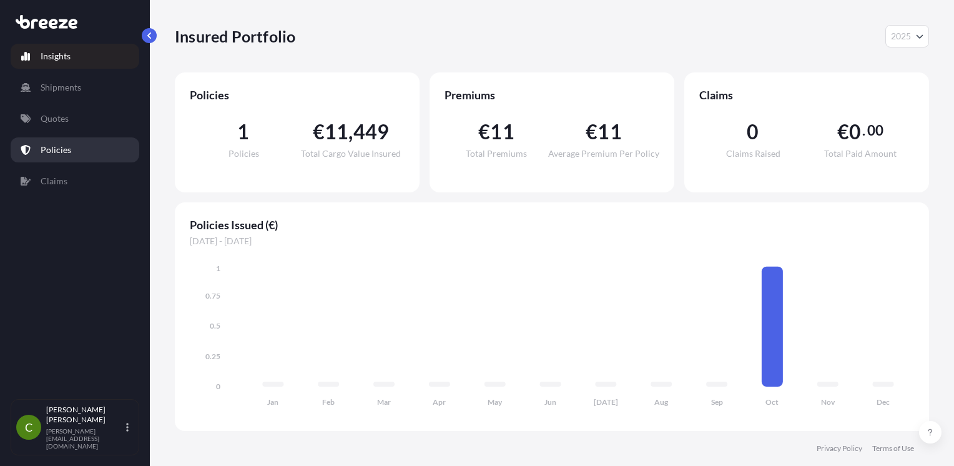
click at [66, 149] on p "Policies" at bounding box center [56, 150] width 31 height 12
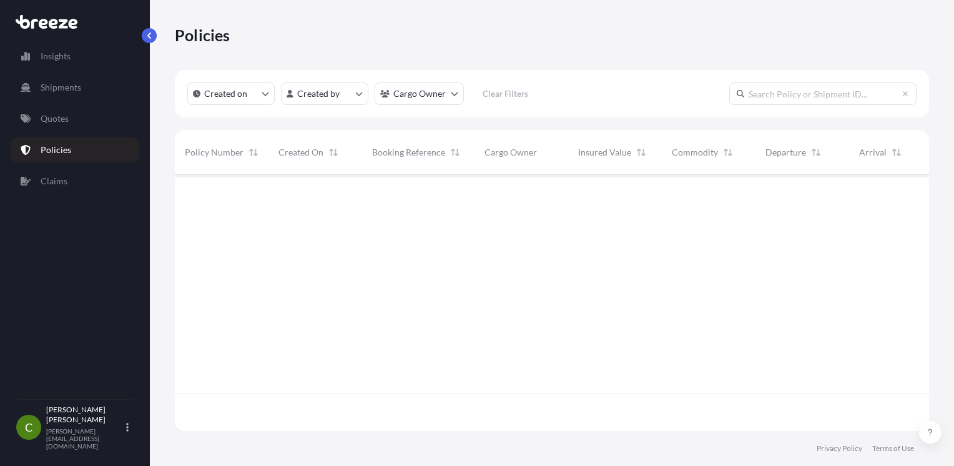
scroll to position [253, 744]
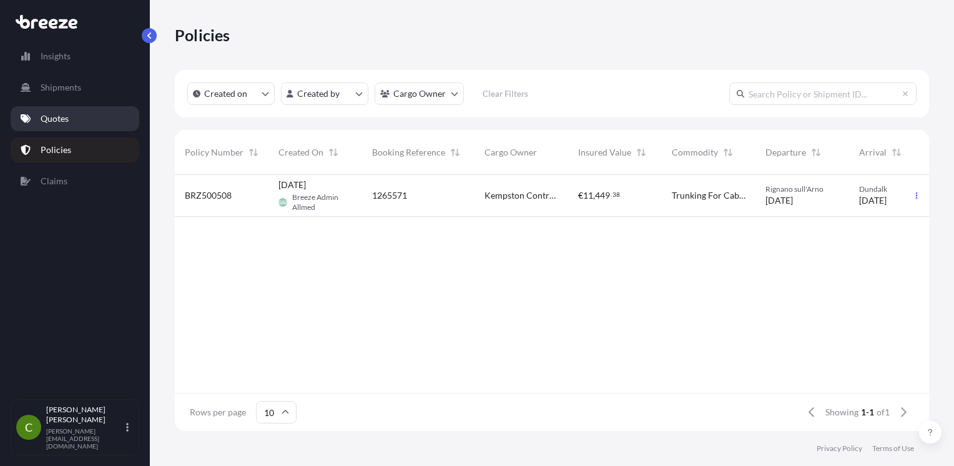
click at [105, 125] on link "Quotes" at bounding box center [75, 118] width 129 height 25
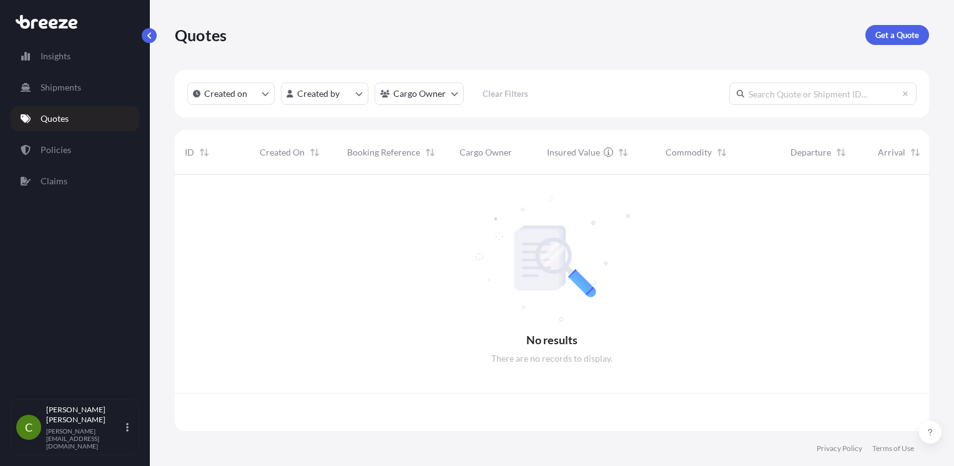
scroll to position [253, 744]
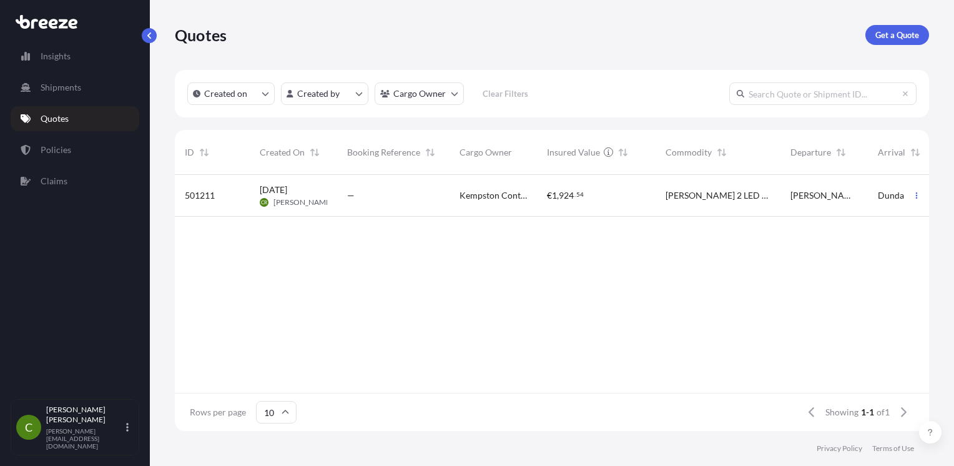
click at [52, 119] on p "Quotes" at bounding box center [55, 118] width 28 height 12
click at [915, 44] on link "Get a Quote" at bounding box center [897, 35] width 64 height 20
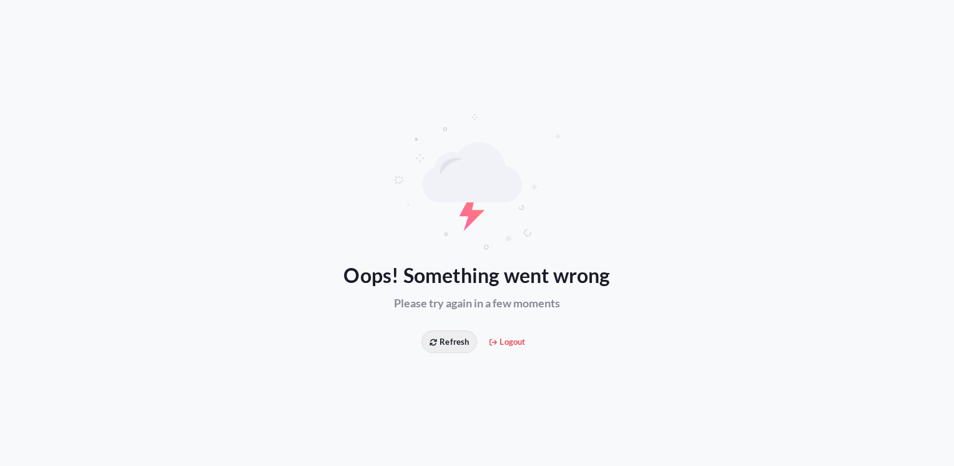
click at [455, 343] on span "Refresh" at bounding box center [448, 341] width 39 height 12
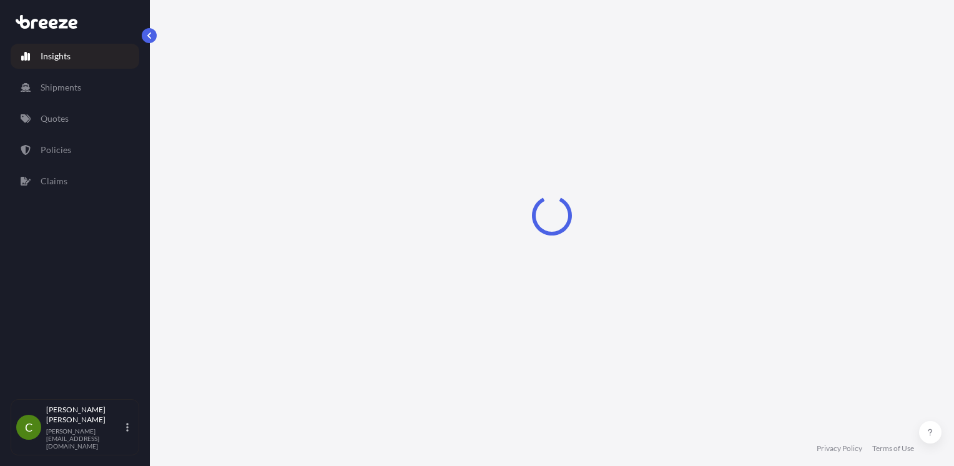
select select "2025"
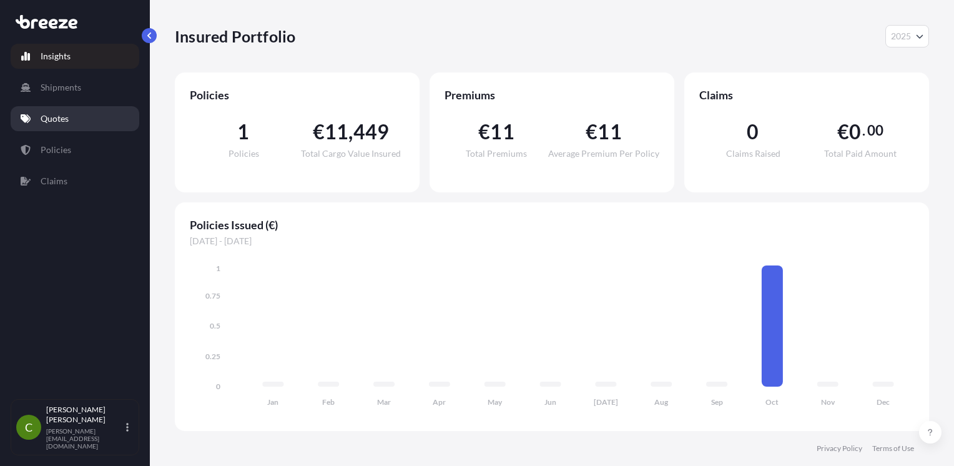
click at [57, 114] on p "Quotes" at bounding box center [55, 118] width 28 height 12
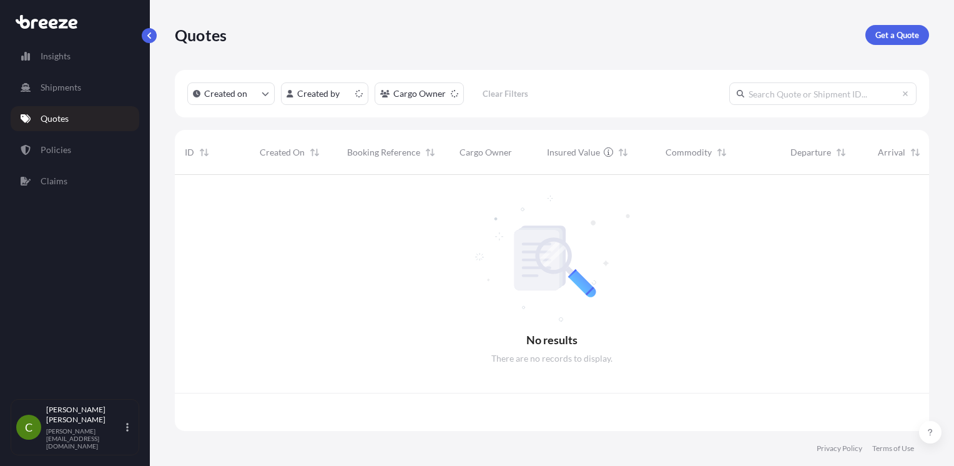
scroll to position [253, 744]
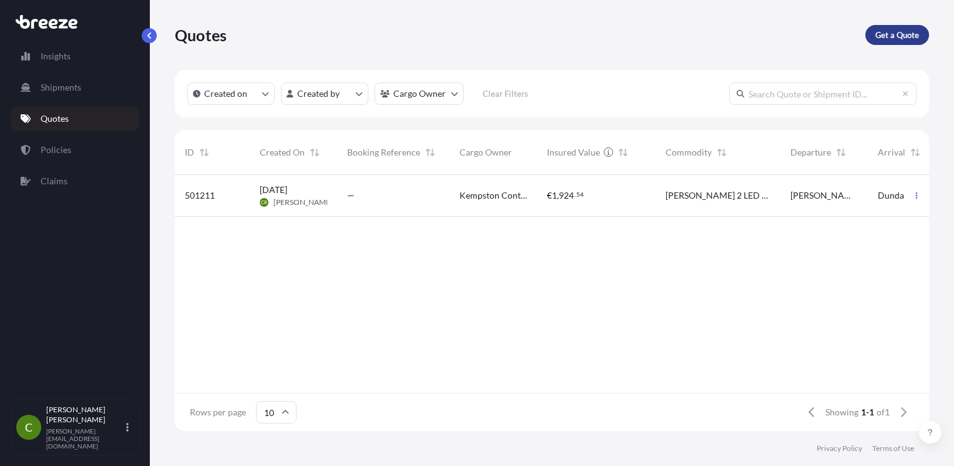
click at [888, 34] on p "Get a Quote" at bounding box center [897, 35] width 44 height 12
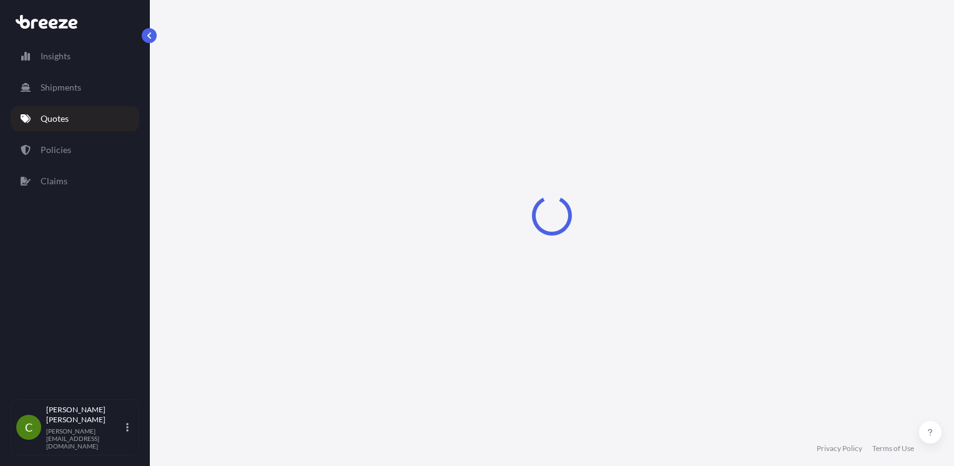
select select "Sea"
select select "1"
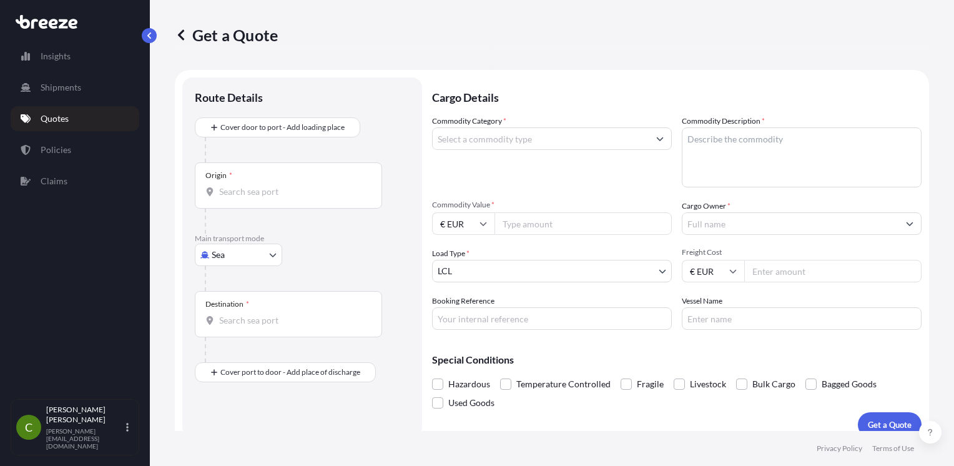
scroll to position [13, 0]
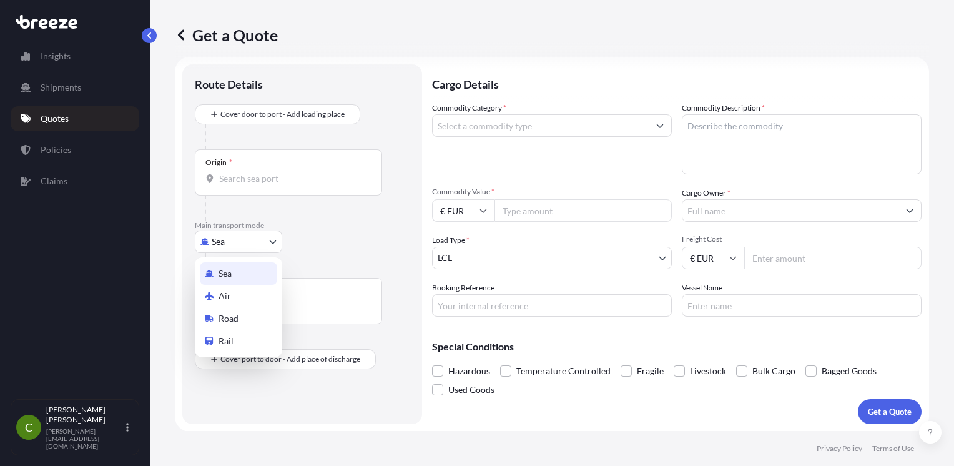
click at [238, 233] on body "Insights Shipments Quotes Policies Claims C [PERSON_NAME] [PERSON_NAME][EMAIL_A…" at bounding box center [477, 233] width 954 height 466
click at [231, 318] on span "Road" at bounding box center [228, 318] width 20 height 12
select select "Road"
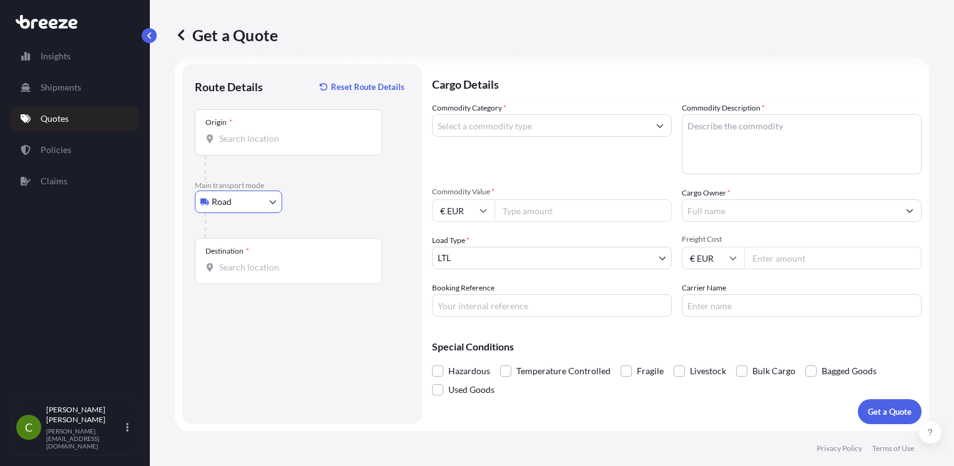
click at [317, 119] on div "Origin *" at bounding box center [288, 132] width 187 height 46
click at [317, 132] on input "Origin *" at bounding box center [292, 138] width 147 height 12
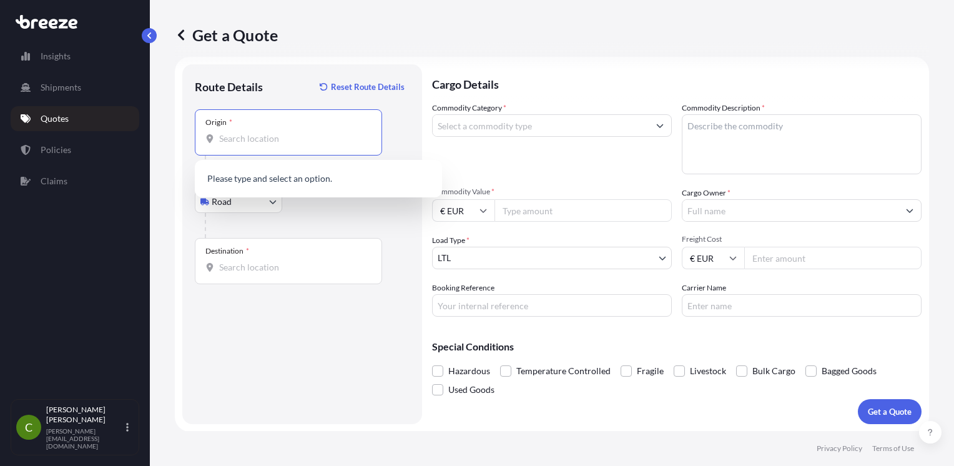
paste input "TF7 4QW"
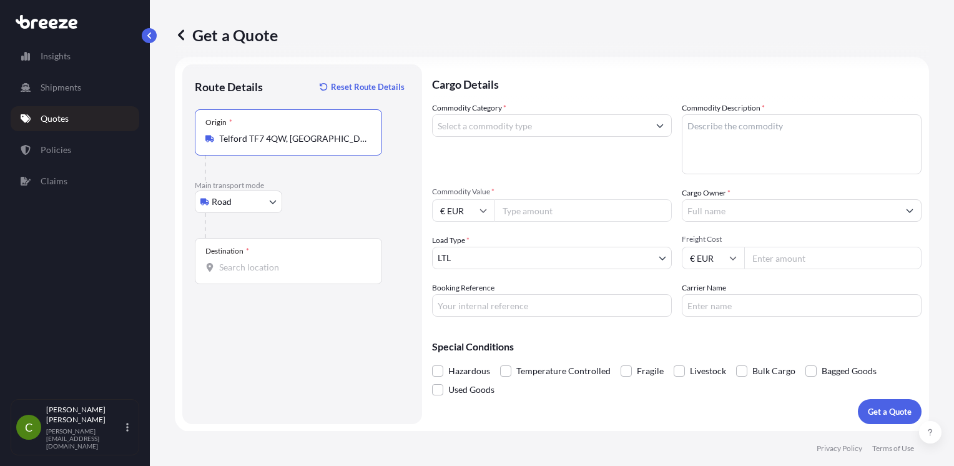
type input "Telford TF7 4QW, [GEOGRAPHIC_DATA]"
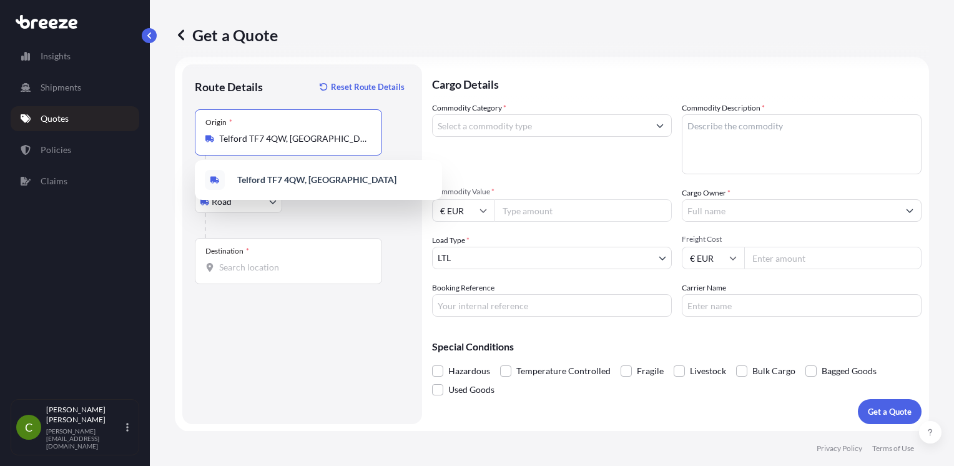
click at [280, 262] on input "Destination *" at bounding box center [292, 267] width 147 height 12
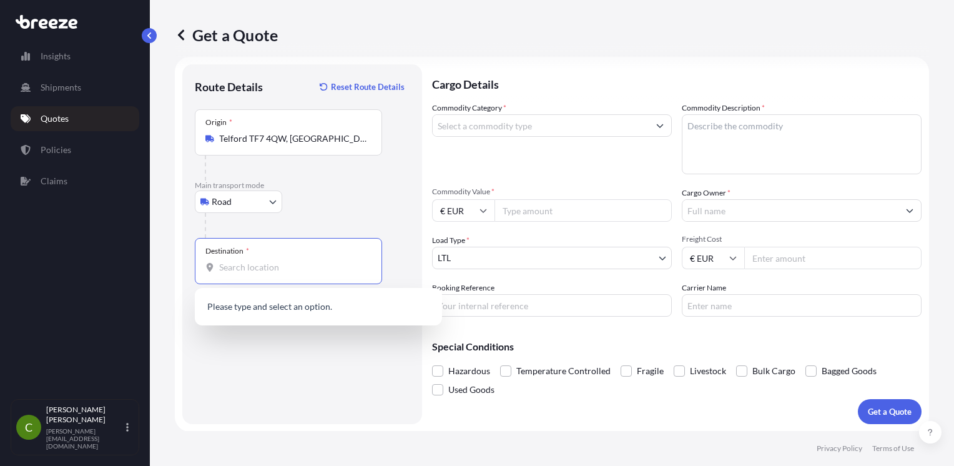
paste input "A91 Y6FH"
click at [269, 295] on div "[STREET_ADDRESS]" at bounding box center [318, 308] width 237 height 30
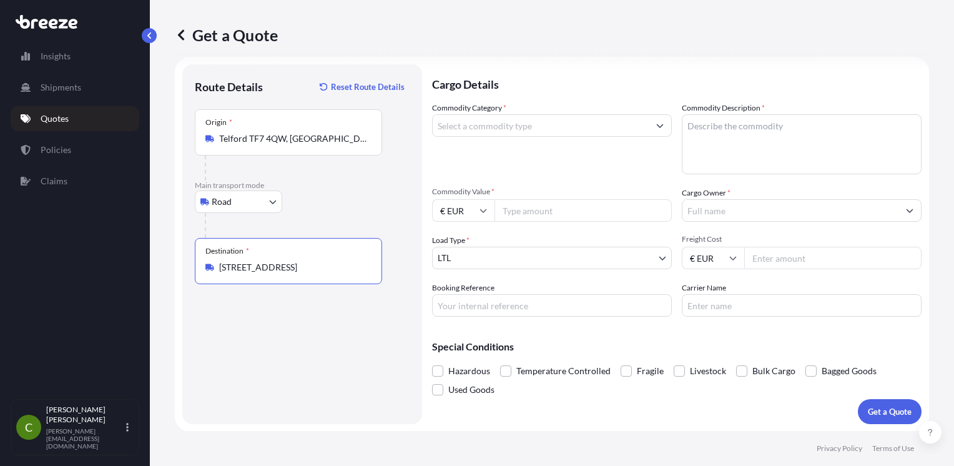
type input "[STREET_ADDRESS]"
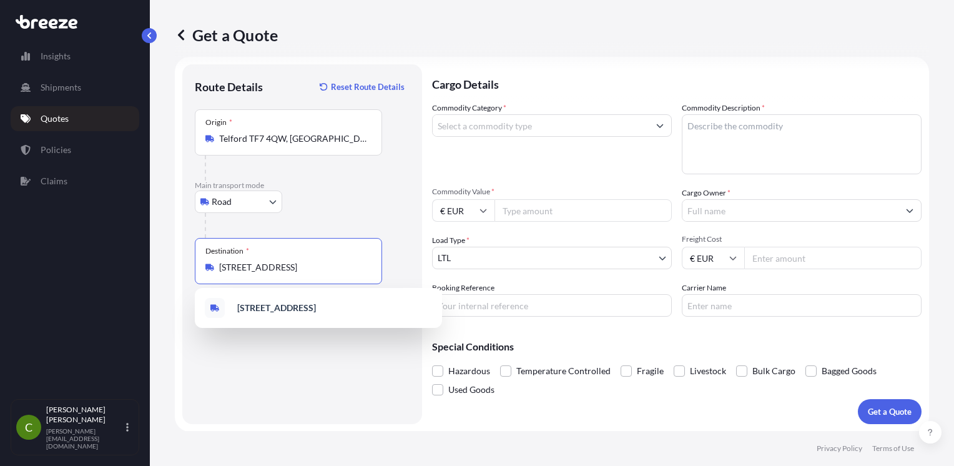
click at [472, 132] on input "Commodity Category *" at bounding box center [541, 125] width 216 height 22
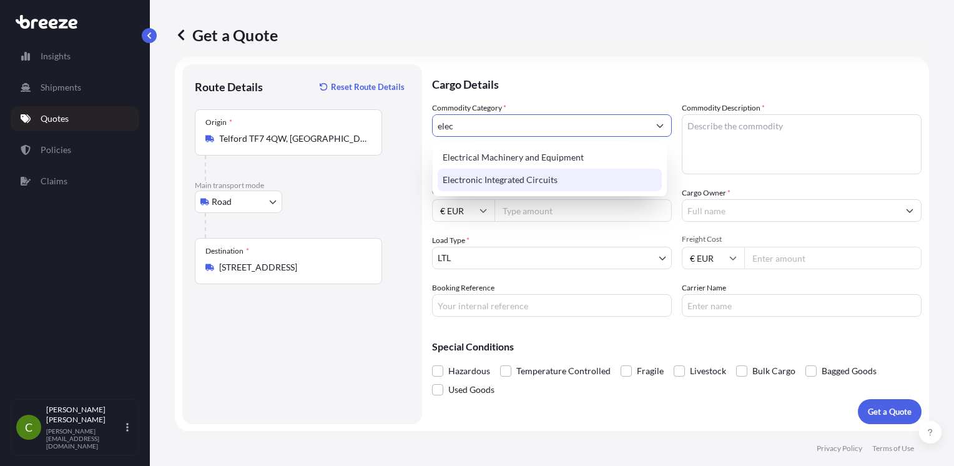
click at [478, 176] on div "Electronic Integrated Circuits" at bounding box center [550, 180] width 224 height 22
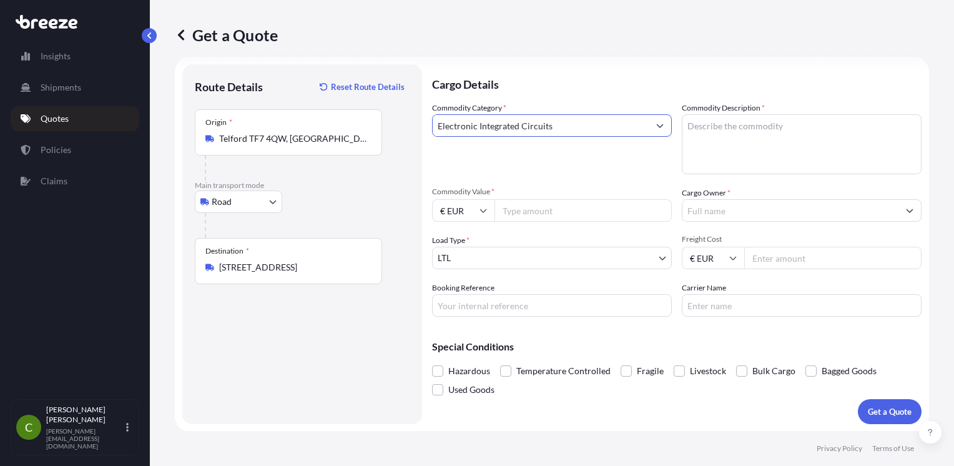
type input "Electronic Integrated Circuits"
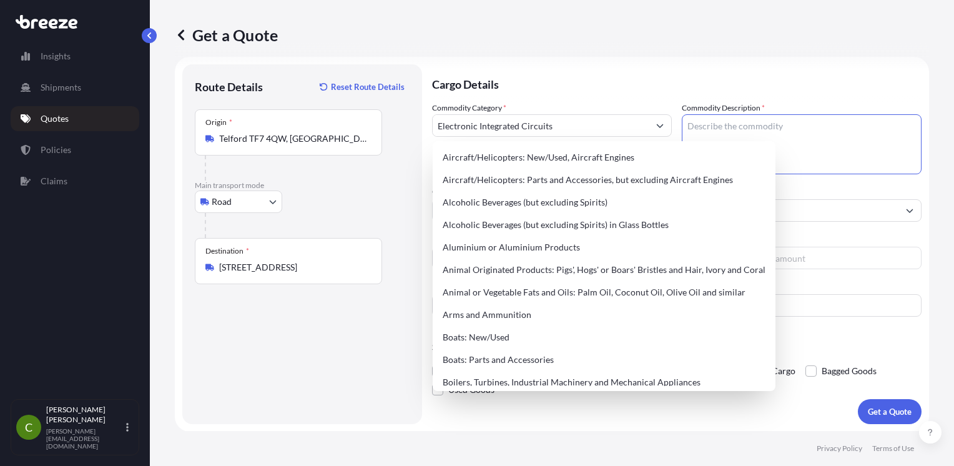
click at [720, 118] on textarea "Commodity Description *" at bounding box center [802, 144] width 240 height 60
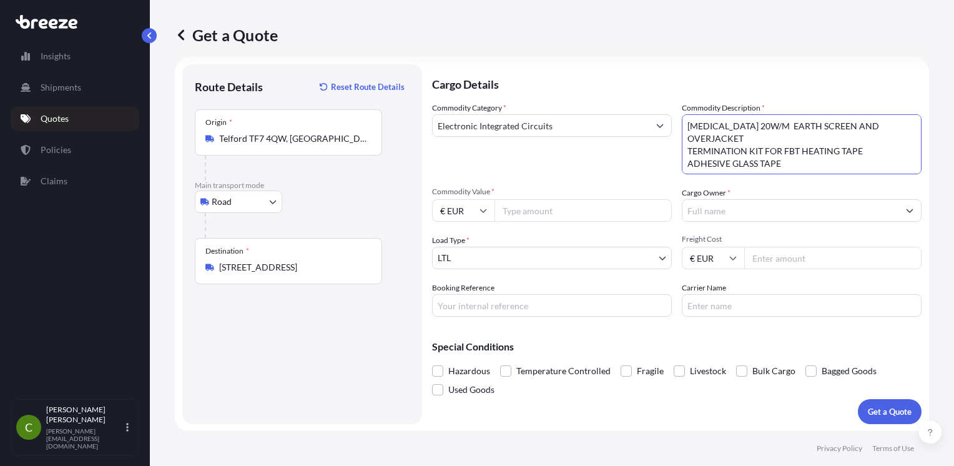
type textarea "[MEDICAL_DATA] 20W/M EARTH SCREEN AND OVERJACKET TERMINATION KIT FOR FBT HEATIN…"
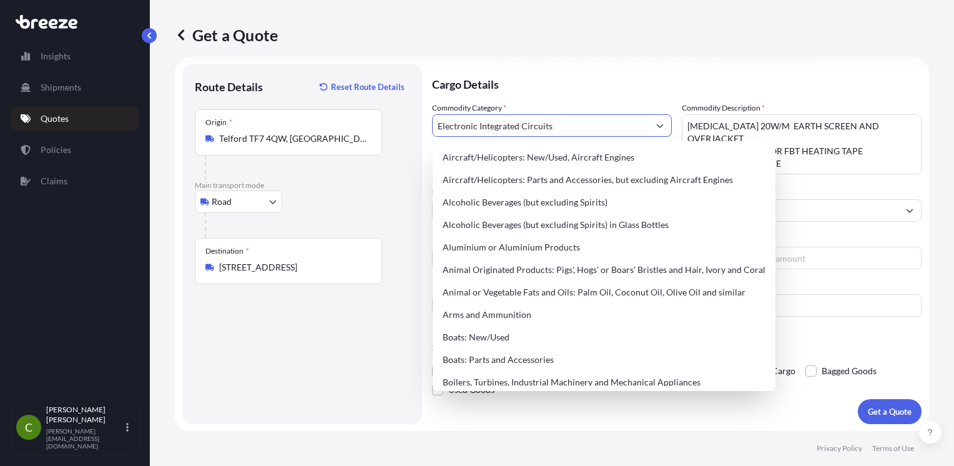
click at [515, 128] on input "Electronic Integrated Circuits" at bounding box center [541, 125] width 216 height 22
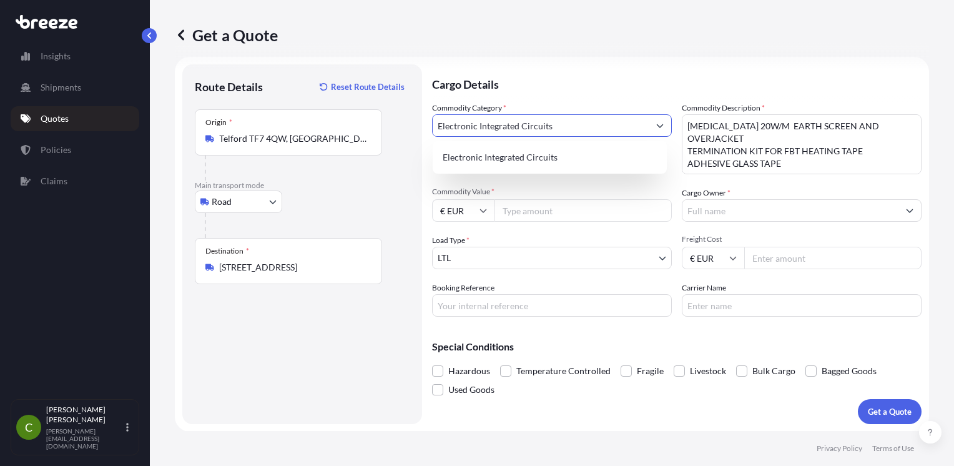
click at [572, 119] on input "Electronic Integrated Circuits" at bounding box center [541, 125] width 216 height 22
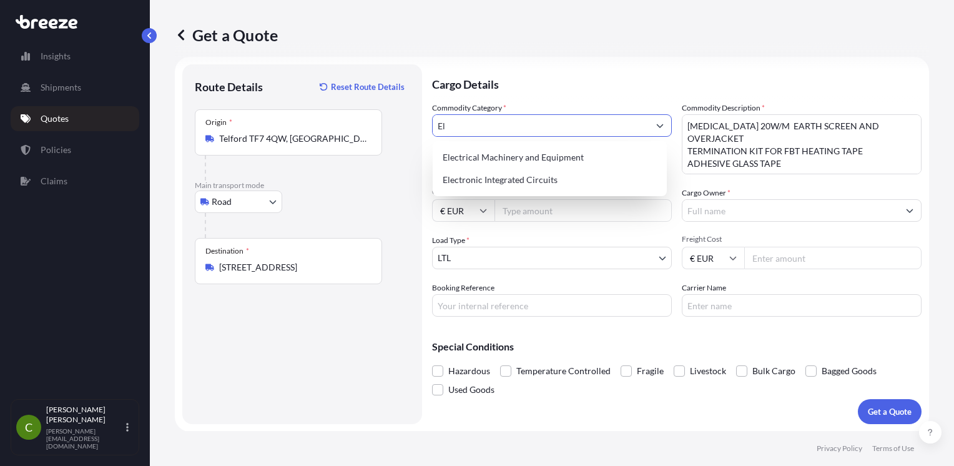
type input "E"
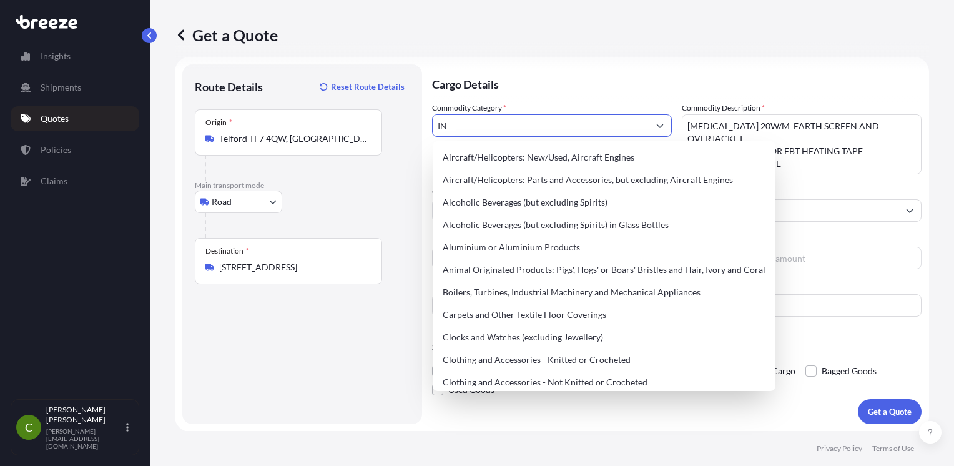
type input "I"
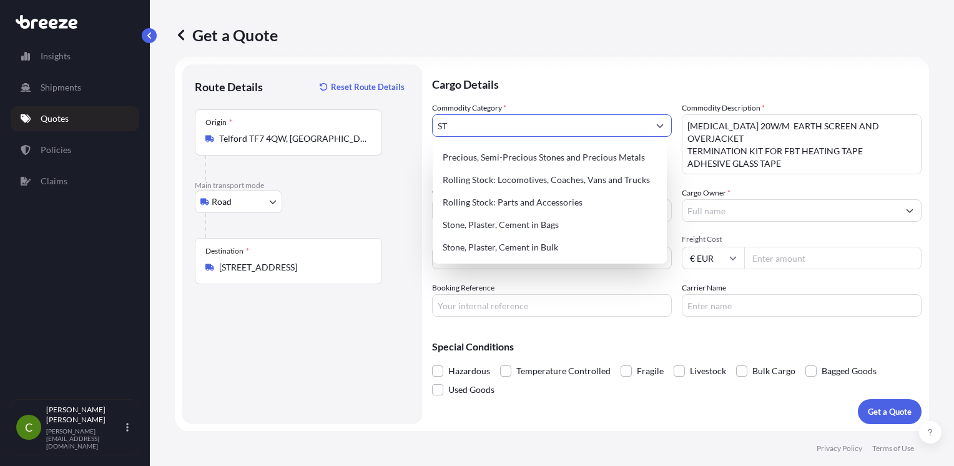
type input "S"
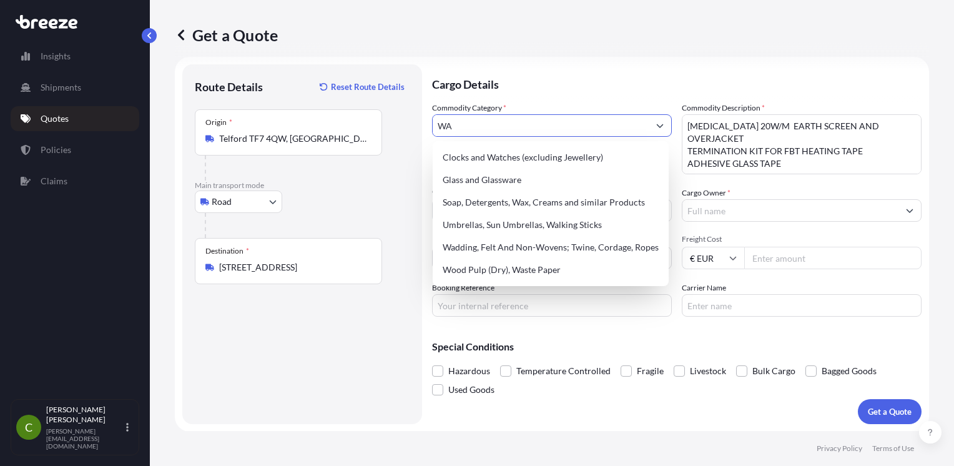
type input "W"
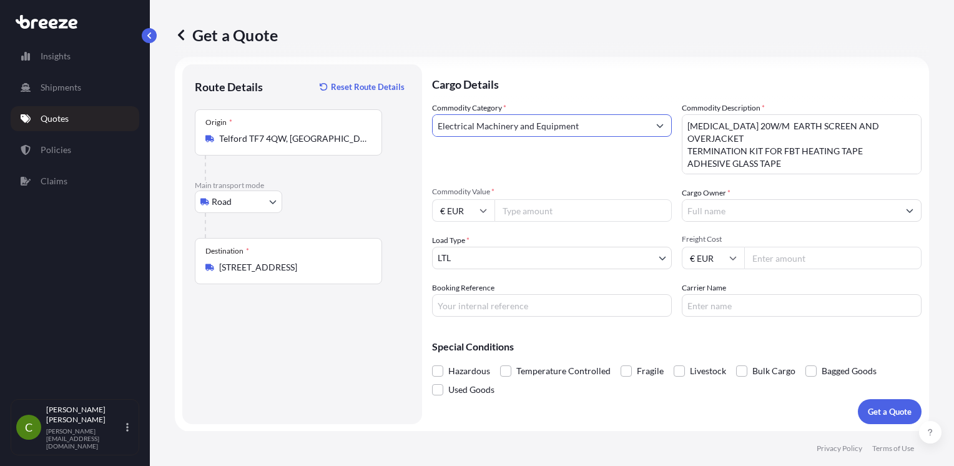
type input "Electrical Machinery and Equipment"
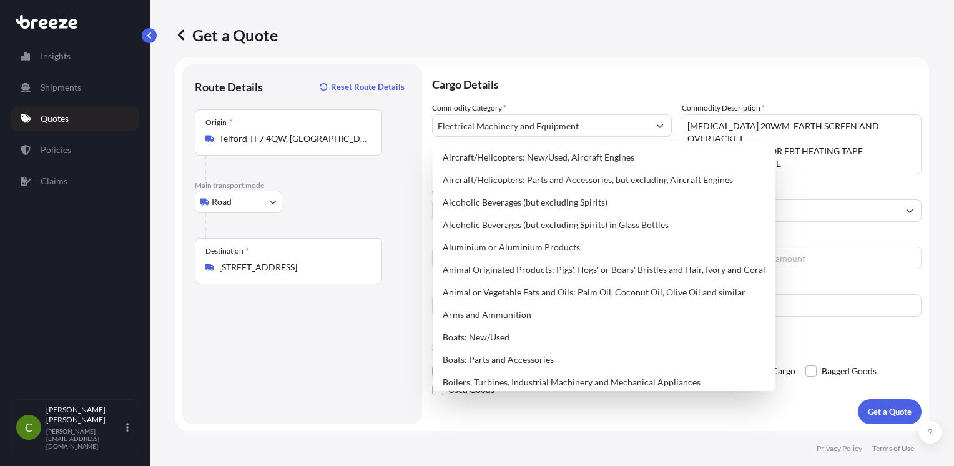
click at [554, 97] on p "Cargo Details" at bounding box center [676, 82] width 489 height 37
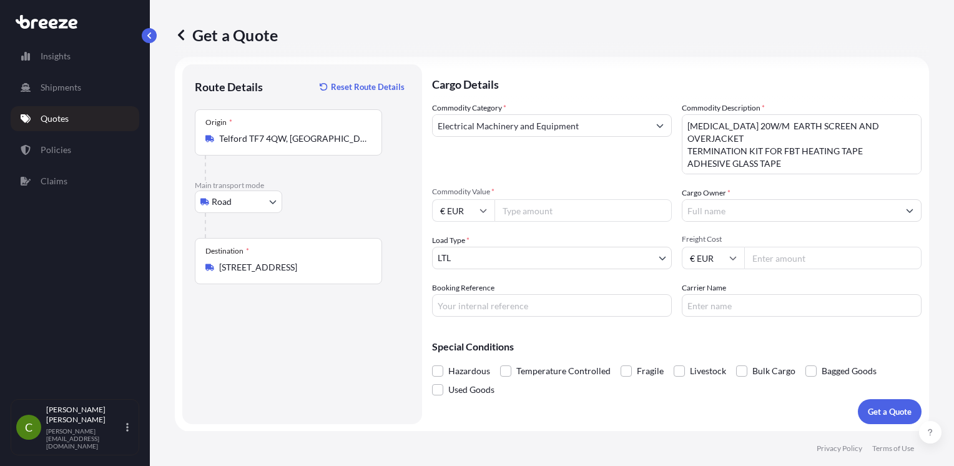
click at [552, 209] on input "Commodity Value *" at bounding box center [582, 210] width 177 height 22
type input "6064.80"
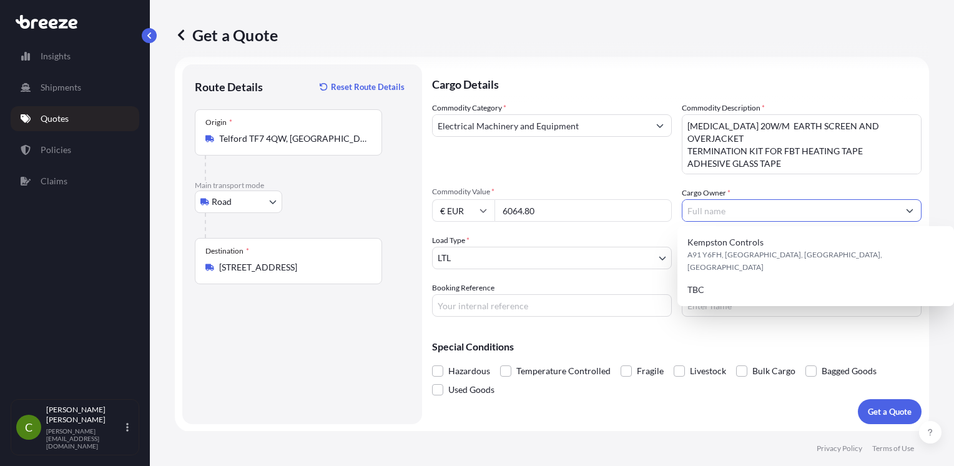
click at [759, 214] on input "Cargo Owner *" at bounding box center [790, 210] width 216 height 22
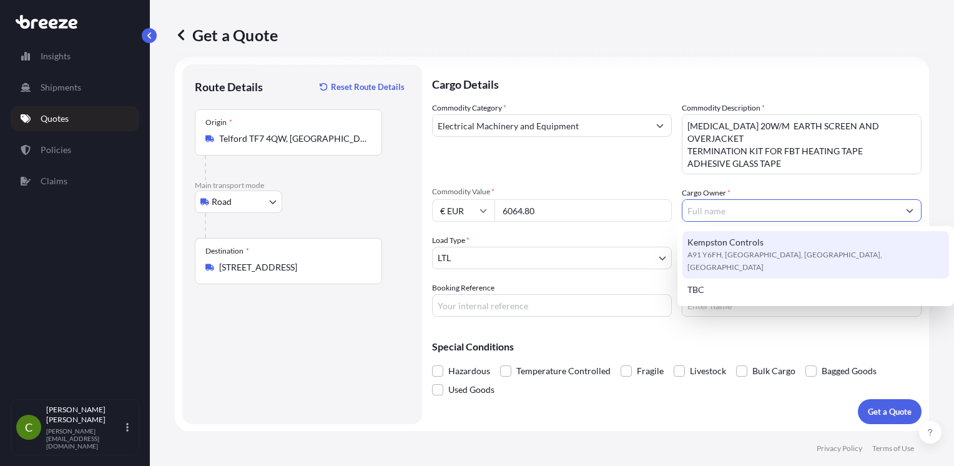
click at [750, 240] on span "Kempston Controls" at bounding box center [725, 242] width 76 height 12
type input "Kempston Controls"
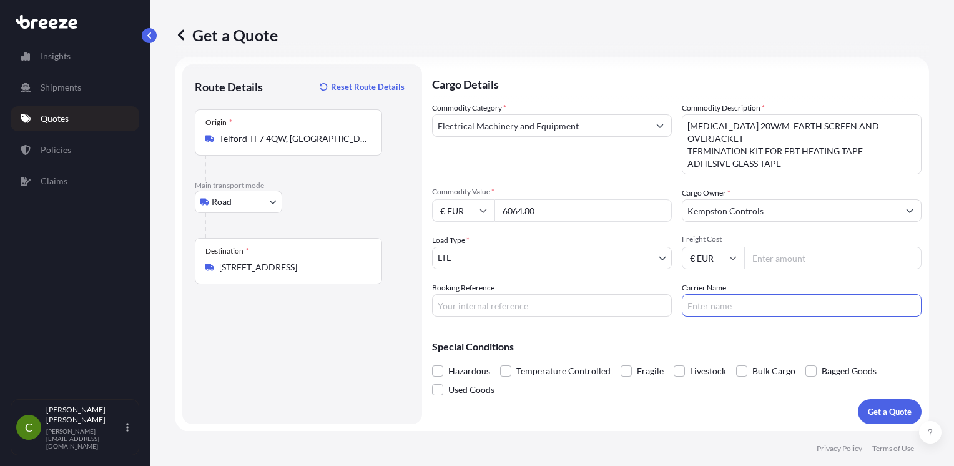
click at [722, 297] on input "Carrier Name" at bounding box center [802, 305] width 240 height 22
type input "Allmed - Sea - Road - Logistics"
click at [776, 250] on input "Freight Cost" at bounding box center [832, 258] width 177 height 22
type input "172.75"
click at [869, 403] on button "Get a Quote" at bounding box center [890, 411] width 64 height 25
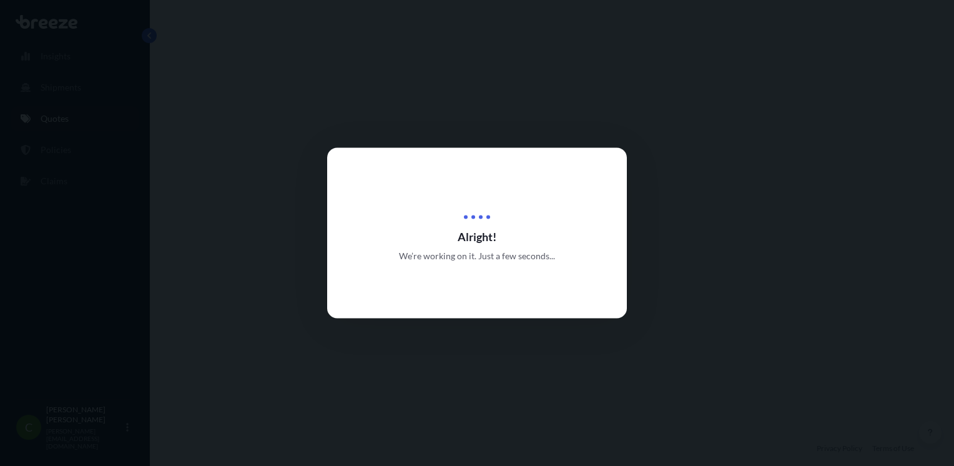
select select "Road"
select select "1"
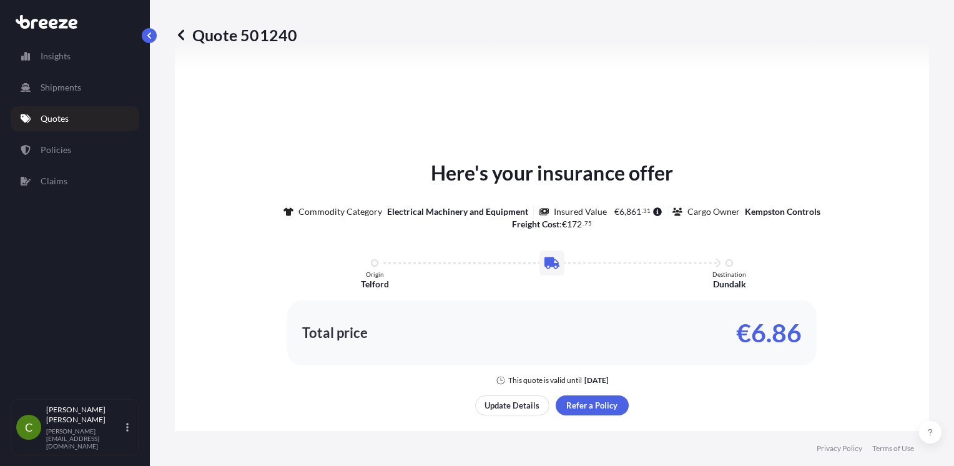
scroll to position [508, 0]
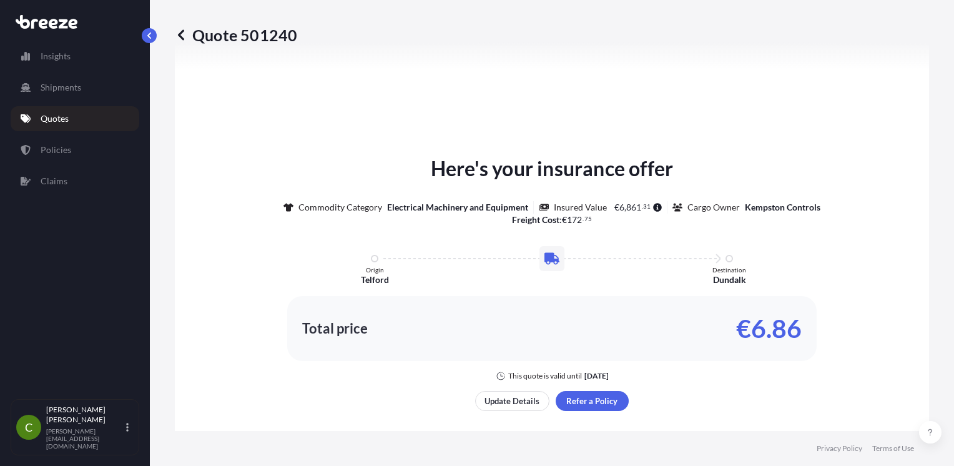
click at [96, 114] on link "Quotes" at bounding box center [75, 118] width 129 height 25
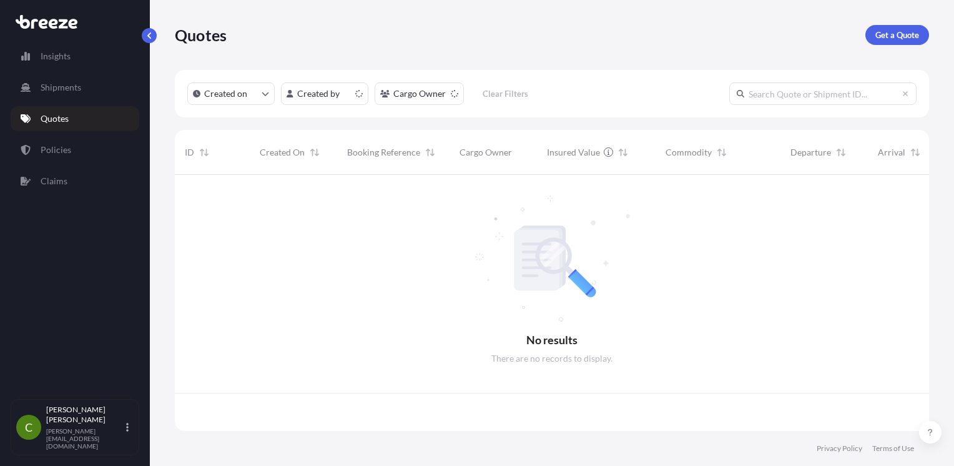
scroll to position [253, 744]
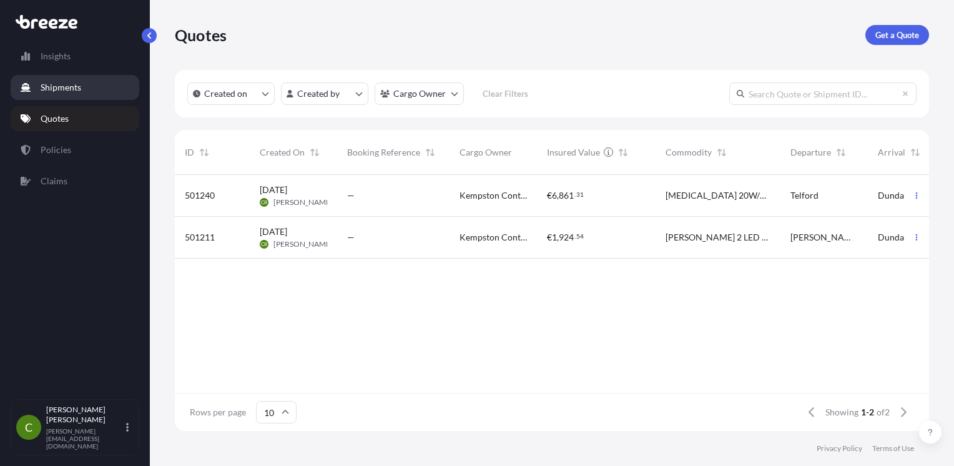
click at [90, 97] on link "Shipments" at bounding box center [75, 87] width 129 height 25
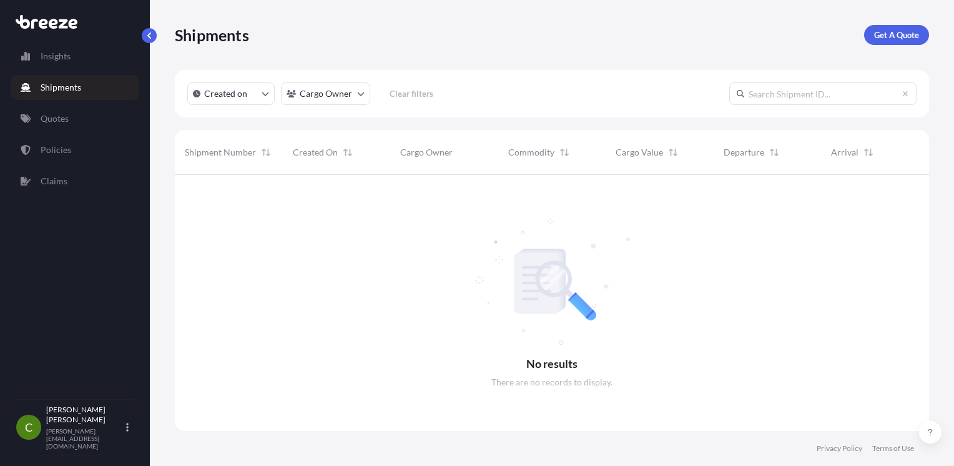
scroll to position [292, 744]
click at [90, 59] on link "Insights" at bounding box center [75, 56] width 129 height 25
select select "2025"
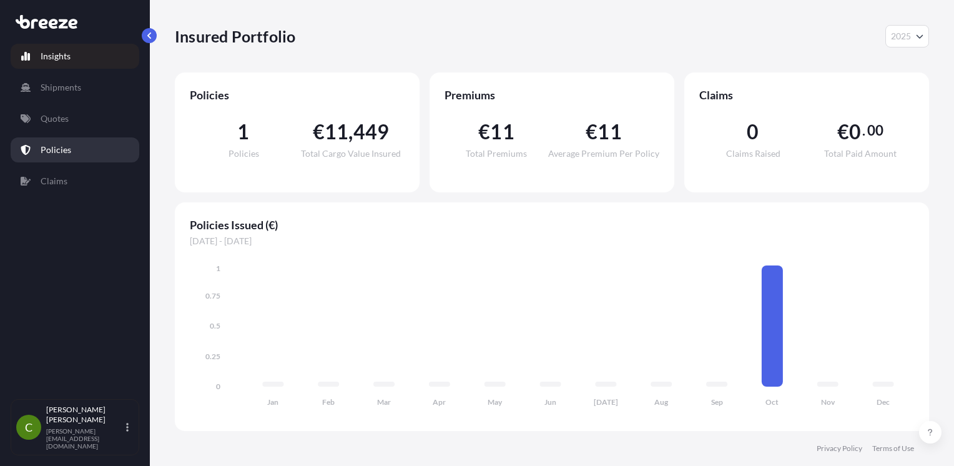
click at [60, 153] on p "Policies" at bounding box center [56, 150] width 31 height 12
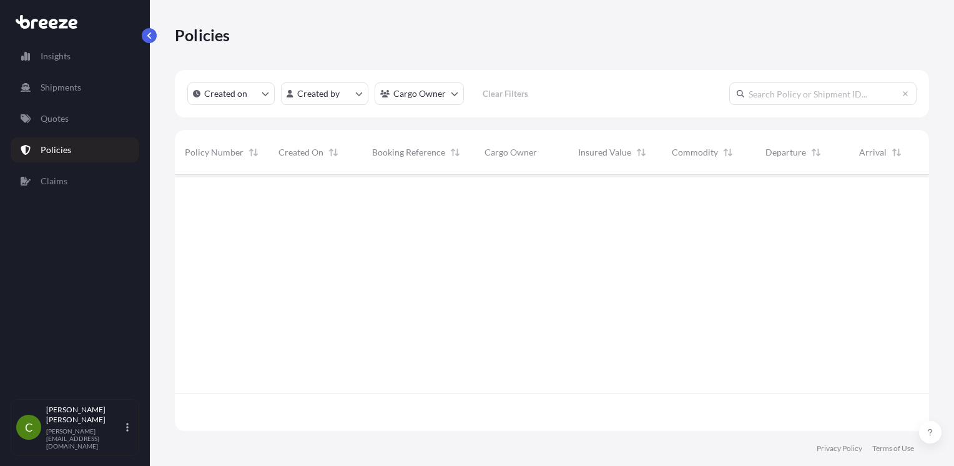
scroll to position [253, 744]
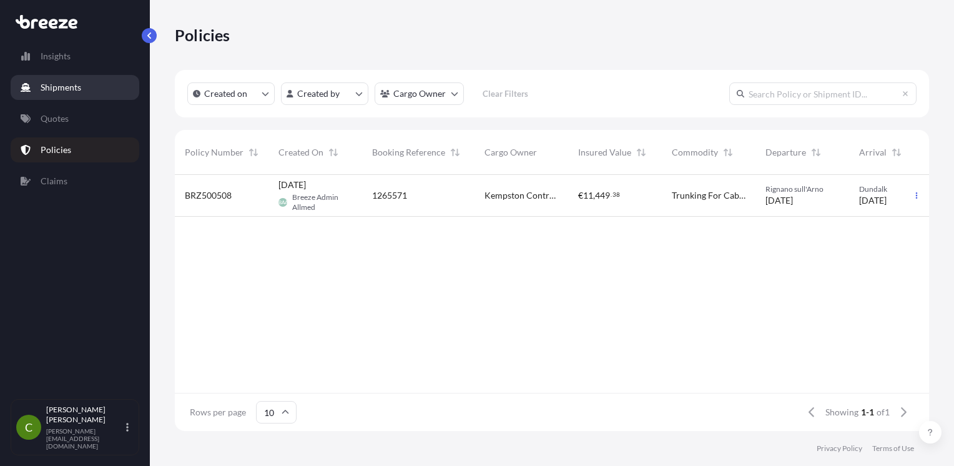
click at [52, 99] on link "Shipments" at bounding box center [75, 87] width 129 height 25
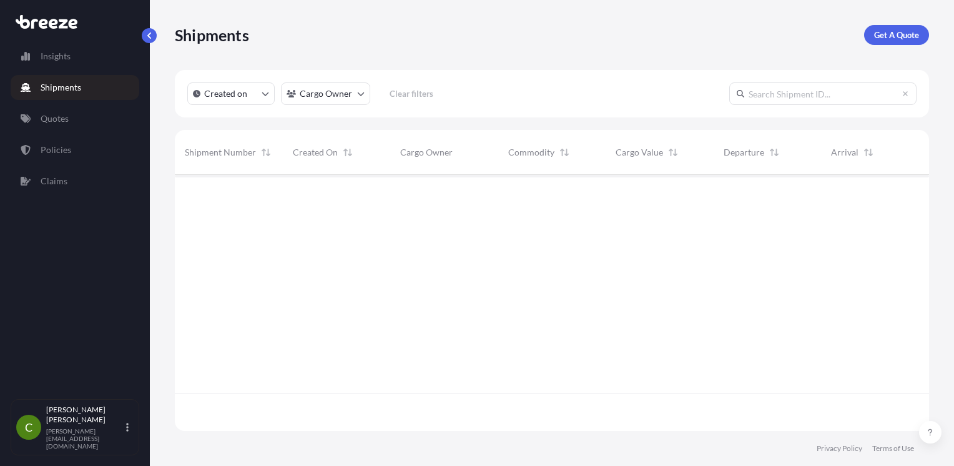
scroll to position [292, 744]
click at [51, 104] on div "Insights Shipments Quotes Policies Claims" at bounding box center [75, 215] width 129 height 366
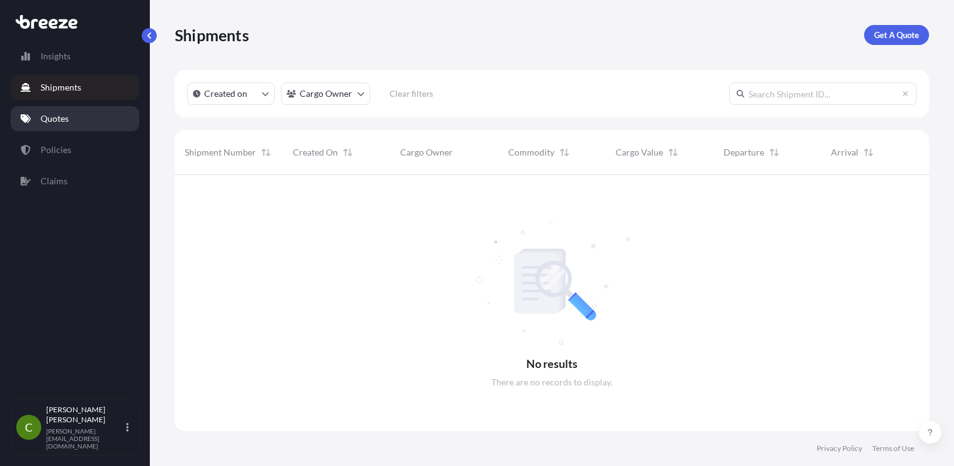
click at [51, 110] on link "Quotes" at bounding box center [75, 118] width 129 height 25
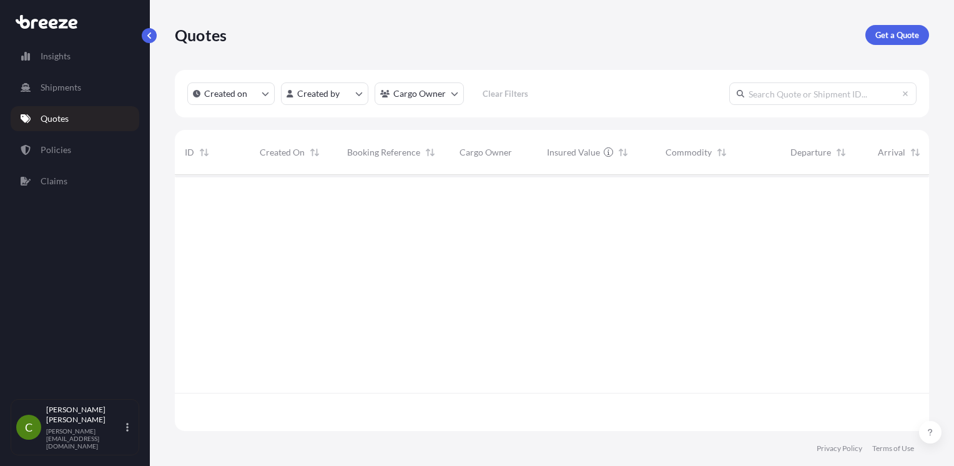
scroll to position [253, 744]
